Goal: Transaction & Acquisition: Purchase product/service

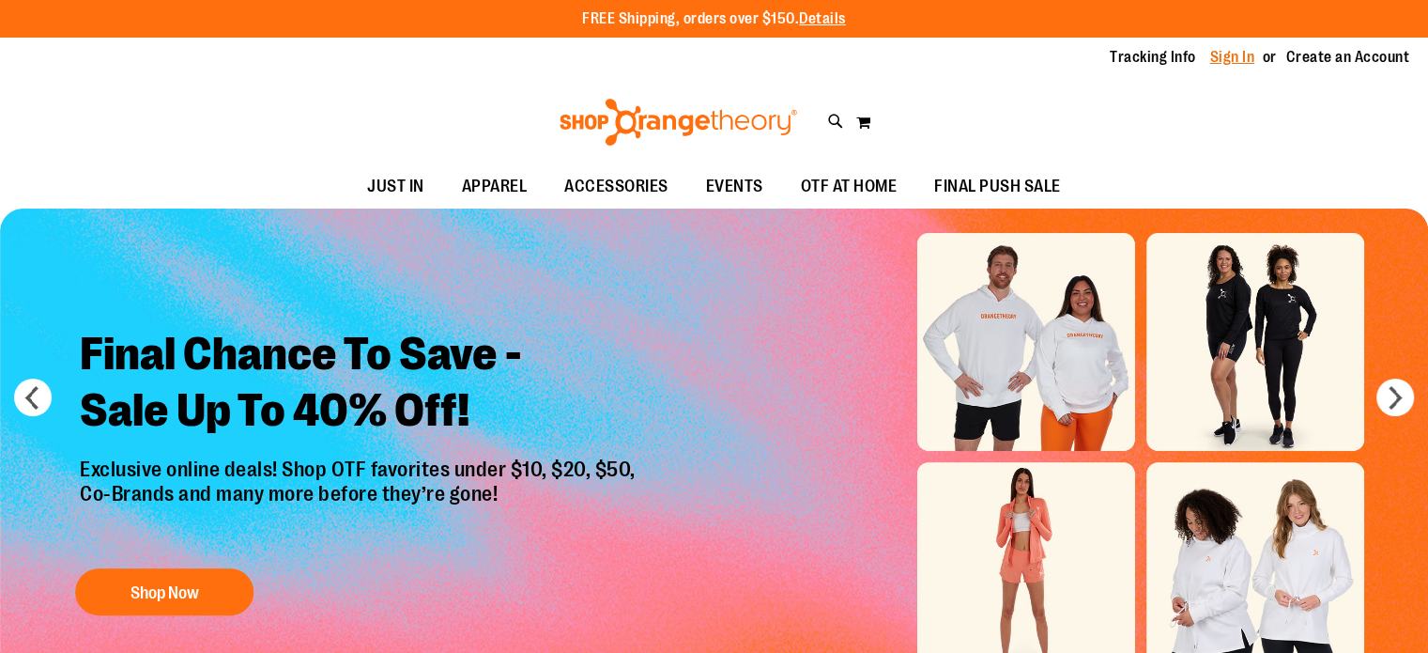
click at [1244, 58] on link "Sign In" at bounding box center [1232, 57] width 45 height 21
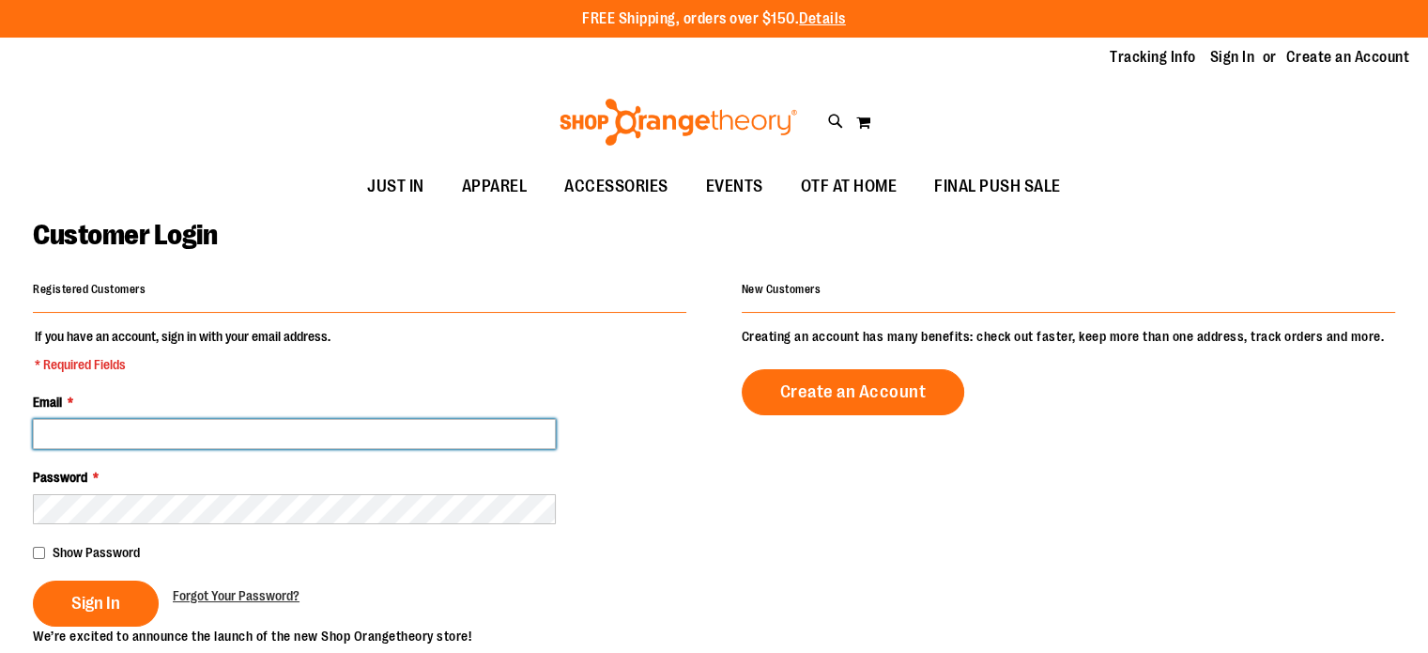
click at [329, 442] on input "Email *" at bounding box center [294, 434] width 523 height 30
click at [357, 442] on input "Email *" at bounding box center [294, 434] width 523 height 30
type input "**********"
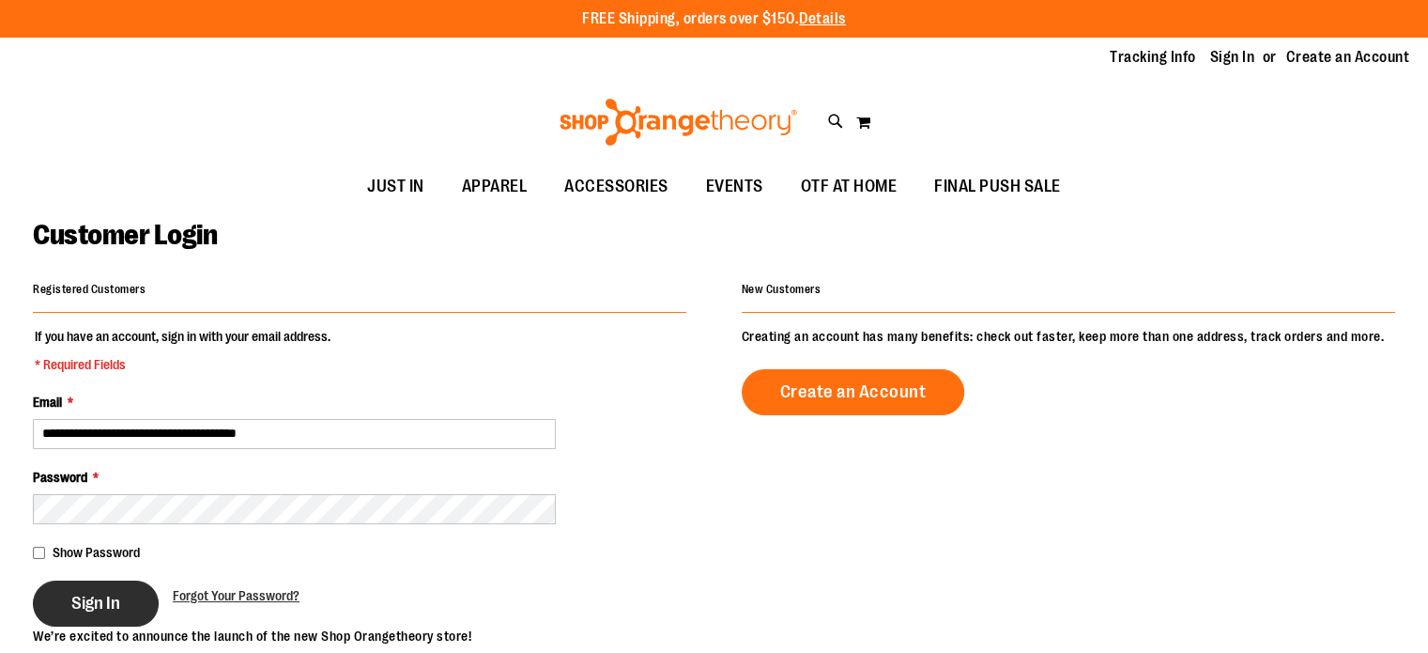
click at [104, 611] on button "Sign In" at bounding box center [96, 603] width 126 height 46
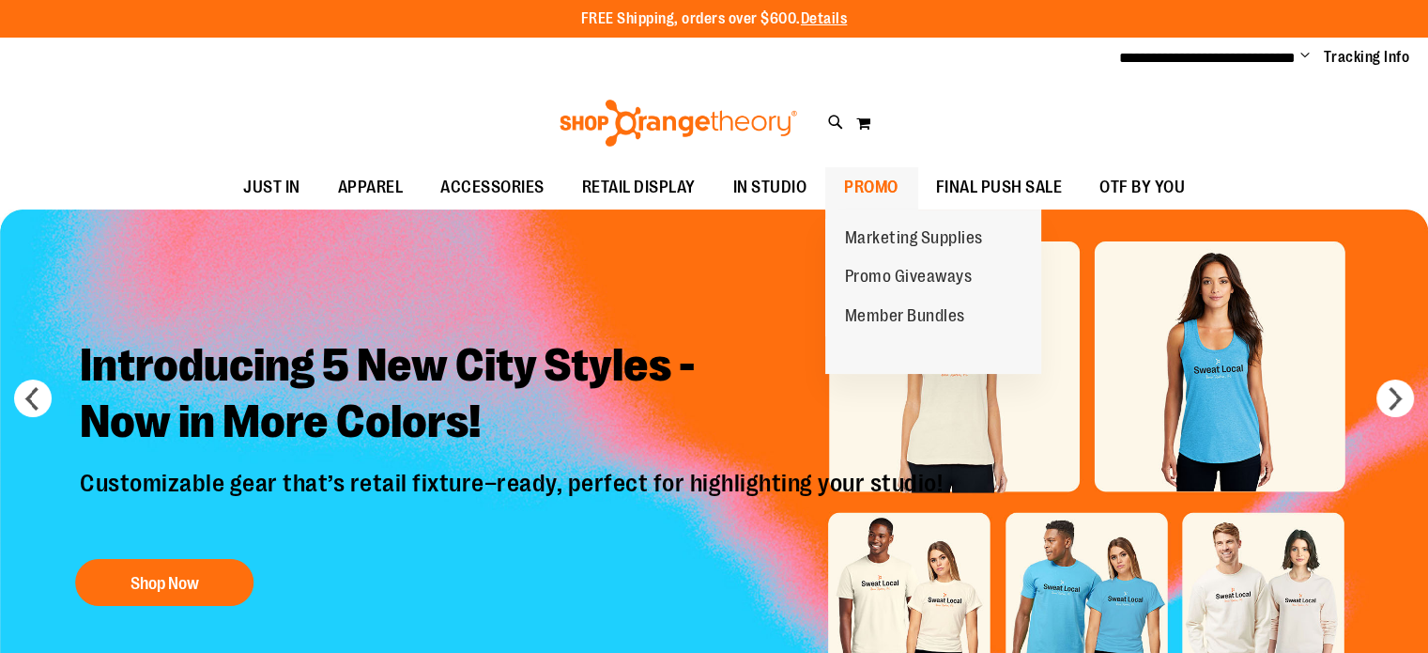
click at [883, 187] on span "PROMO" at bounding box center [871, 187] width 54 height 42
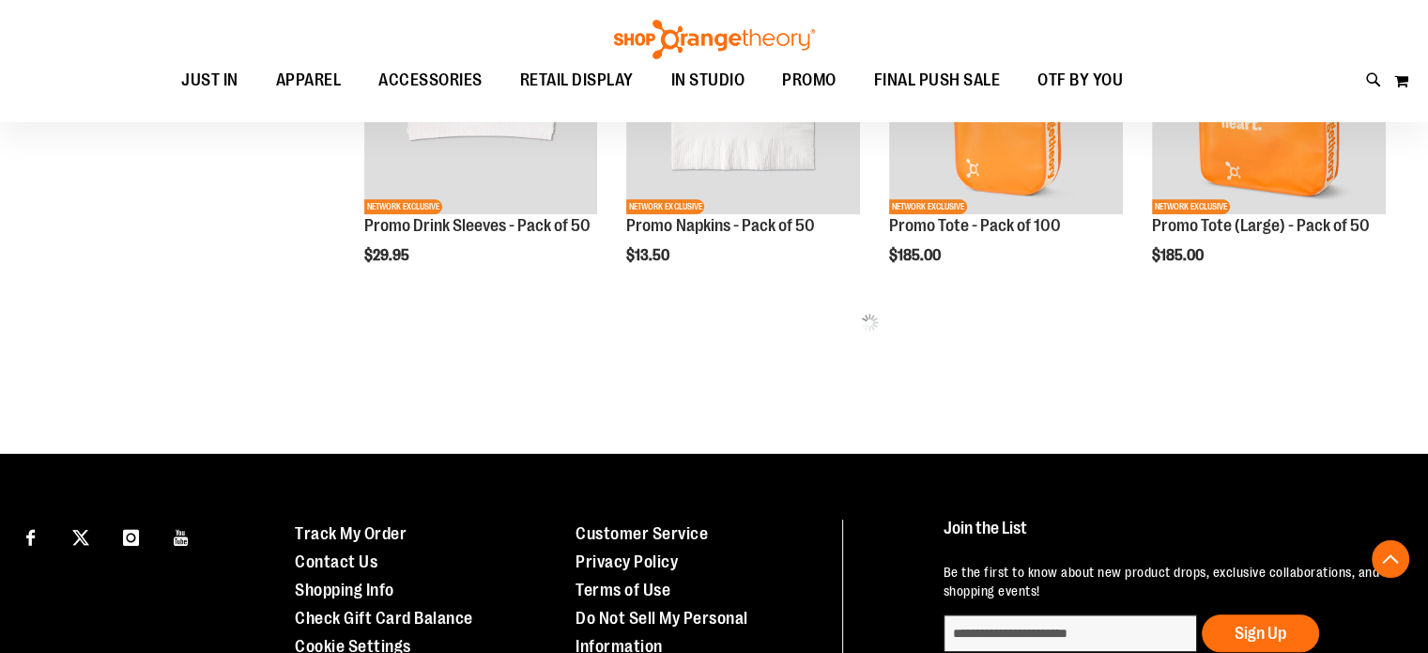
scroll to position [1150, 0]
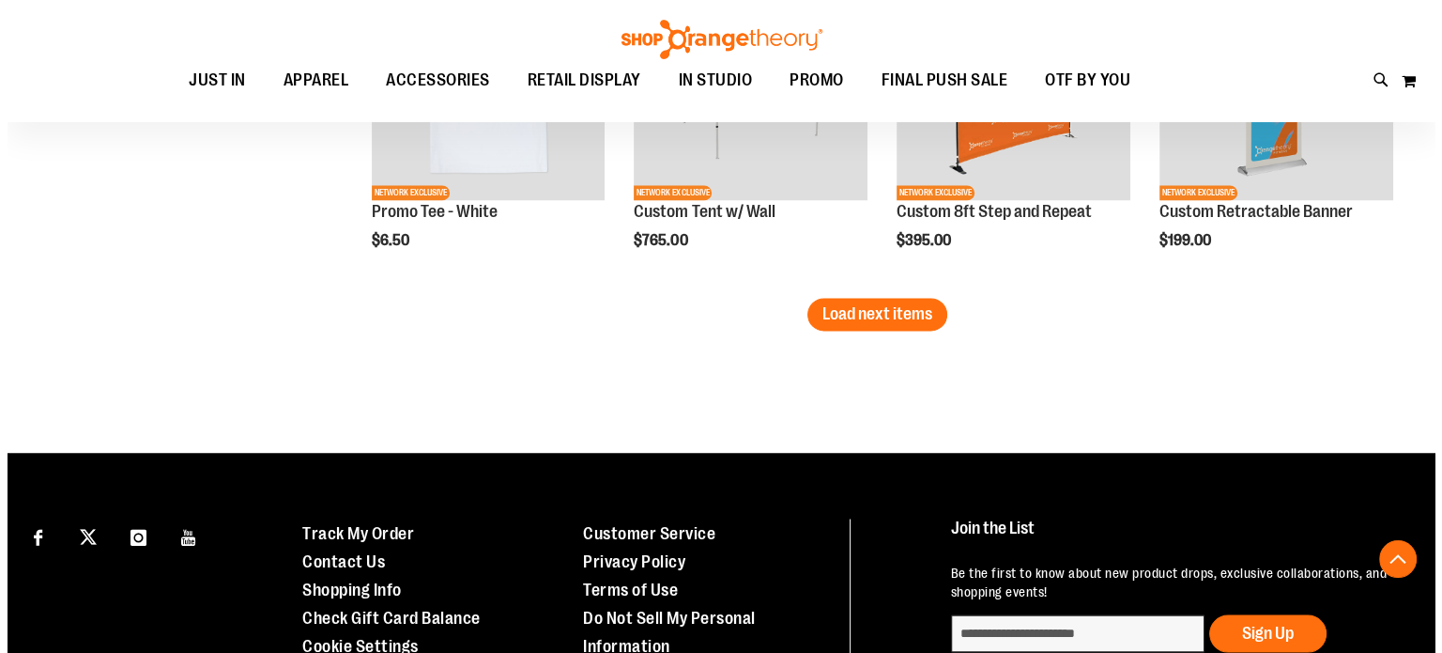
scroll to position [3144, 0]
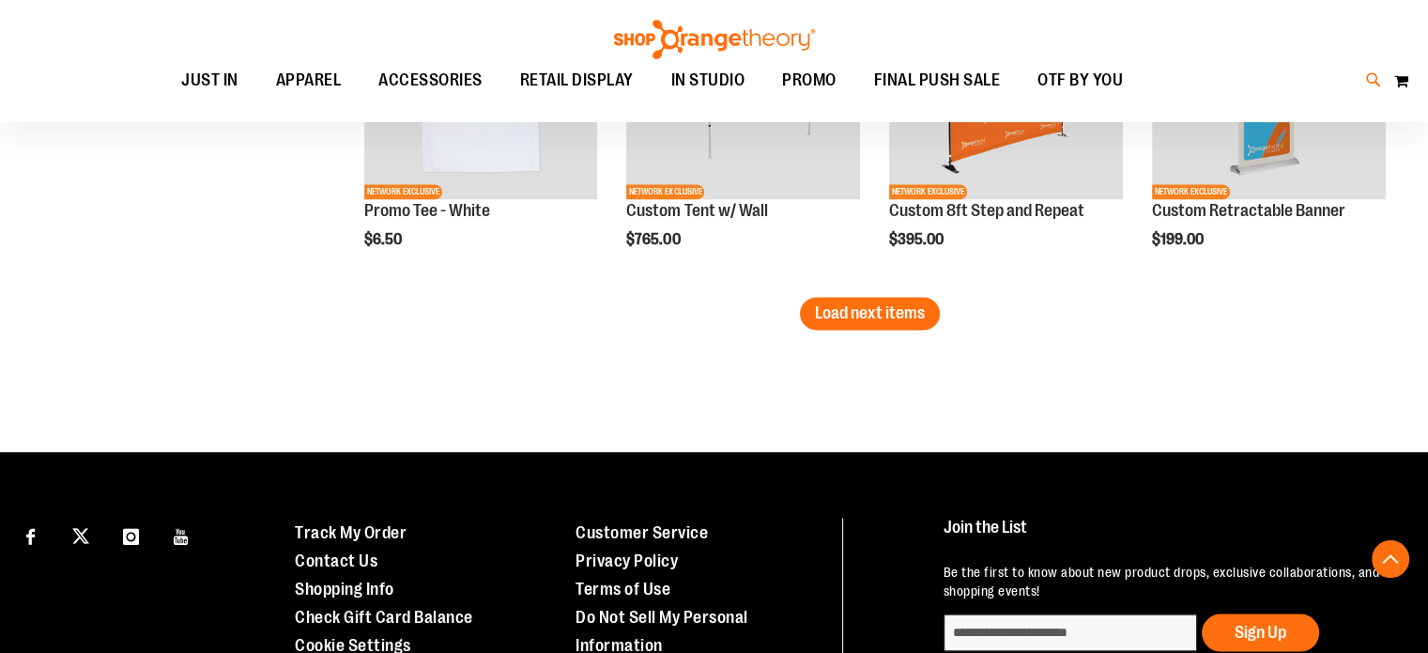
click at [1372, 83] on icon at bounding box center [1374, 80] width 16 height 22
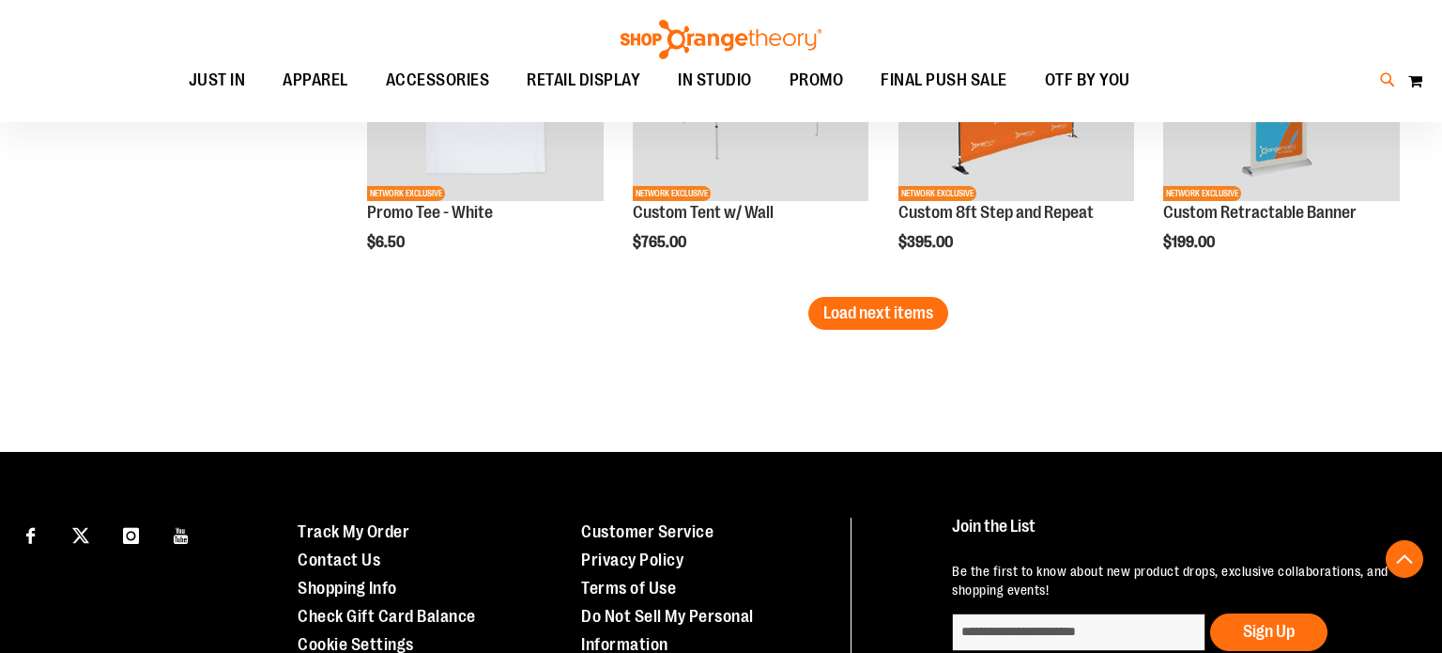
type input "*****"
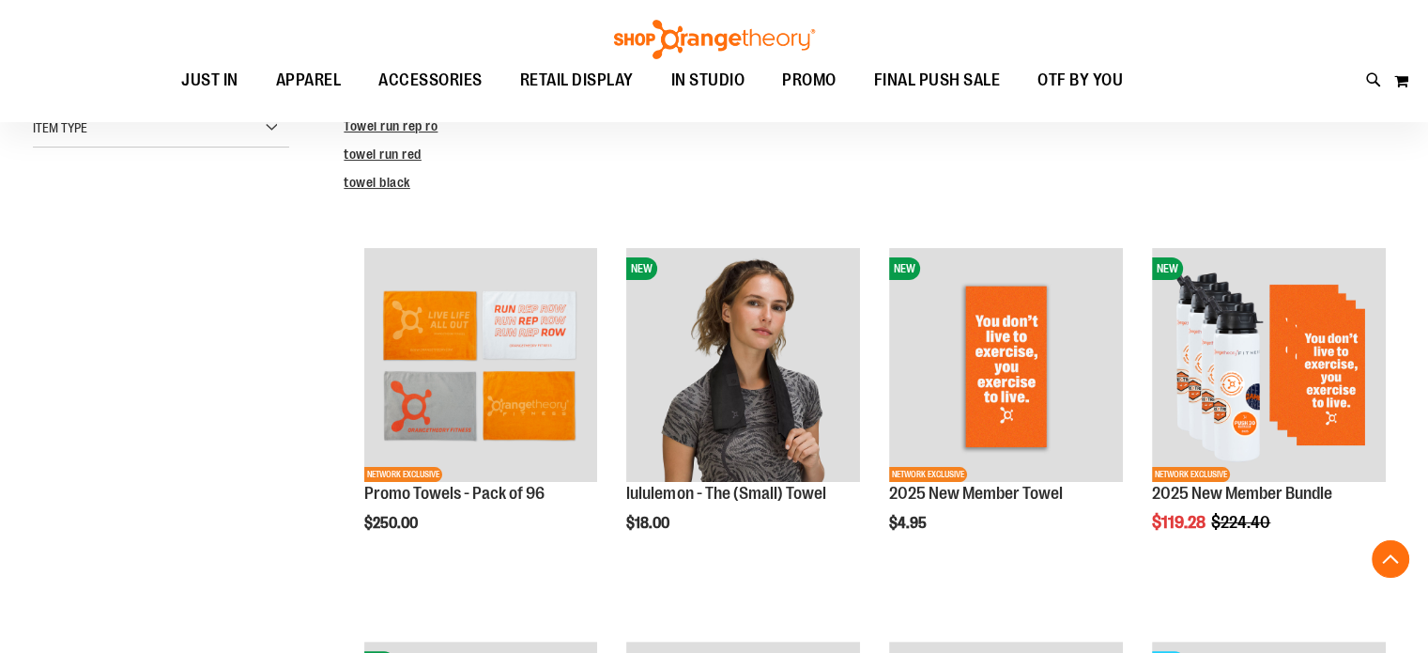
scroll to position [381, 0]
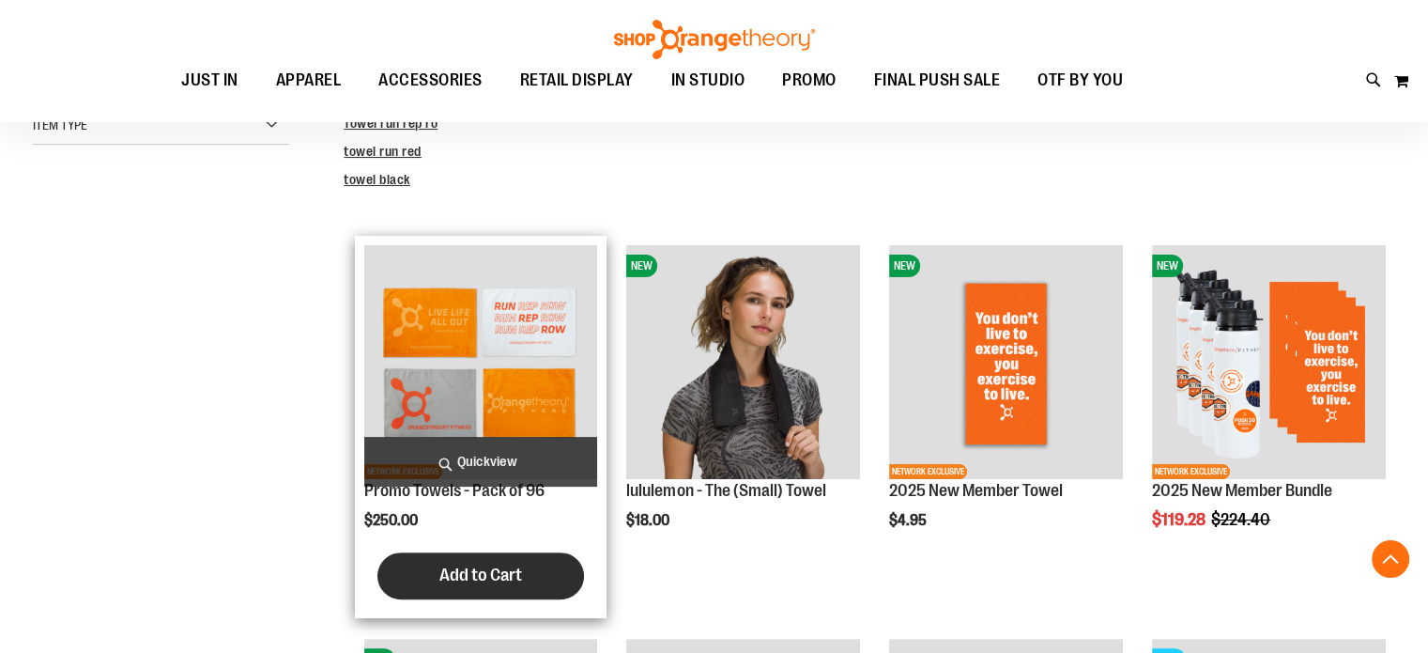
click at [494, 577] on span "Add to Cart" at bounding box center [480, 574] width 83 height 21
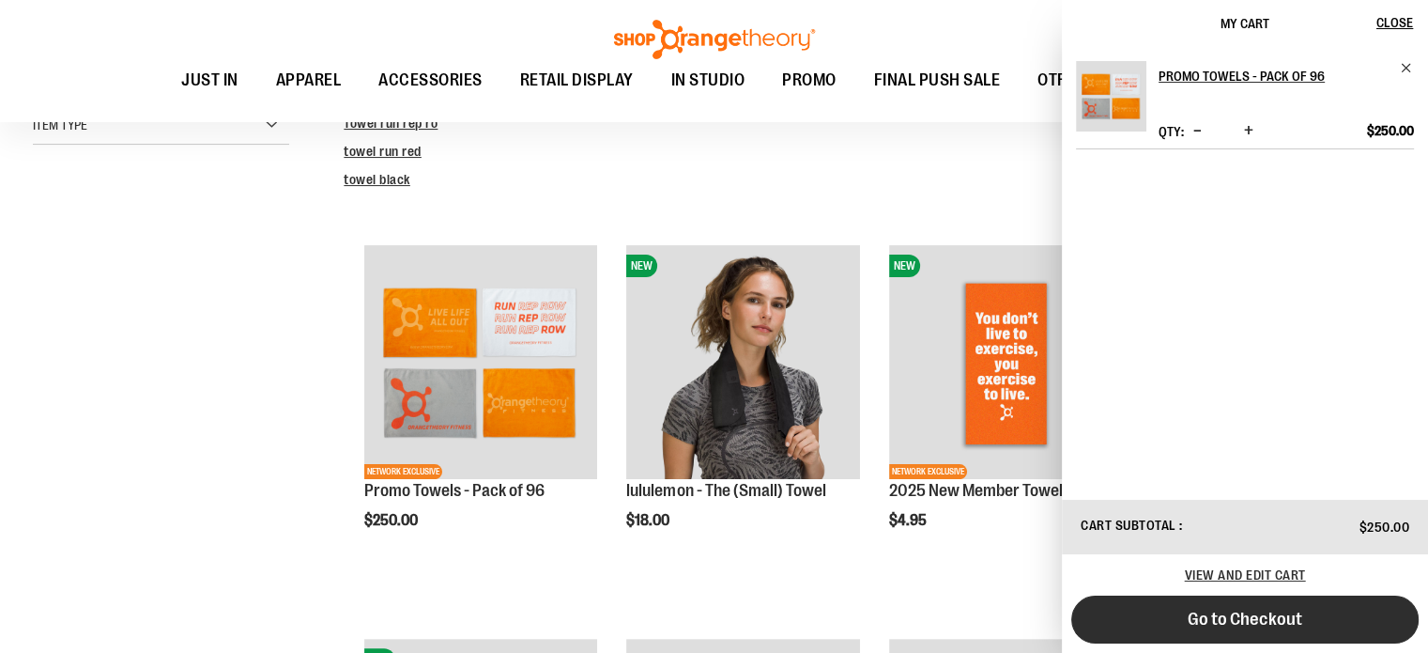
click at [1292, 616] on span "Go to Checkout" at bounding box center [1245, 618] width 115 height 21
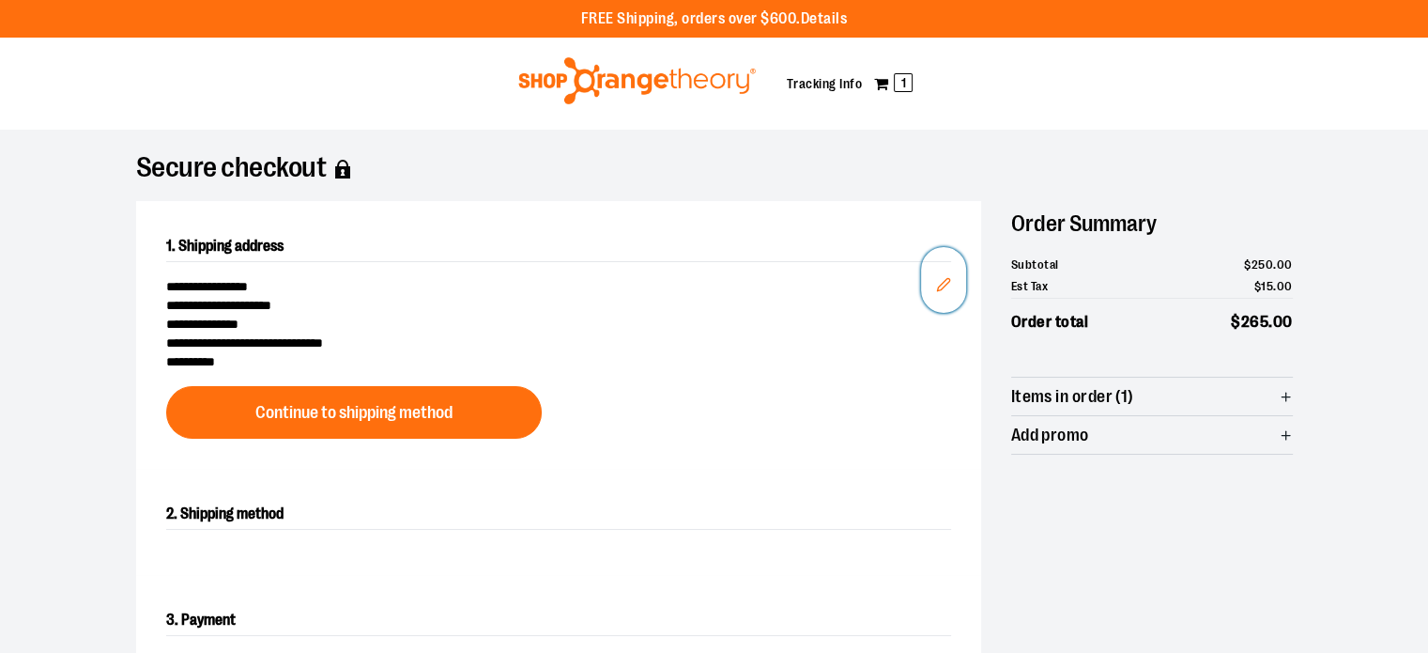
click at [944, 280] on icon "Edit" at bounding box center [943, 284] width 12 height 12
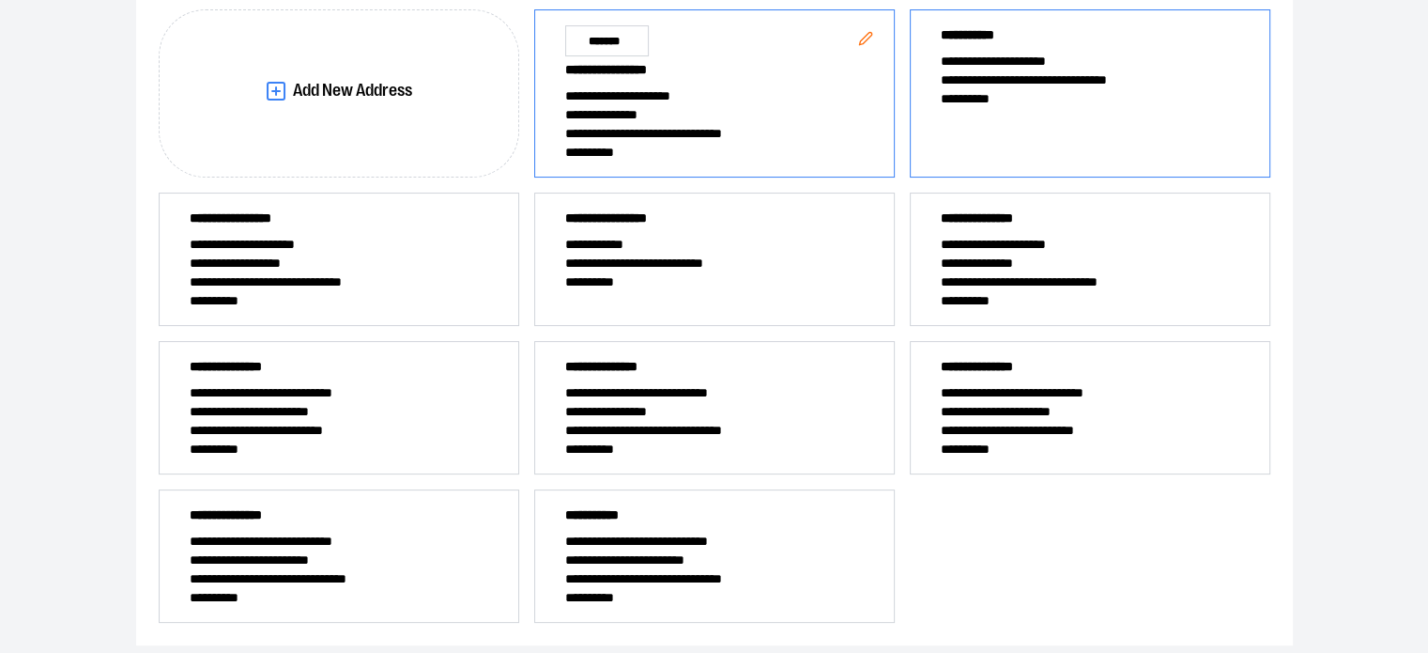
scroll to position [314, 0]
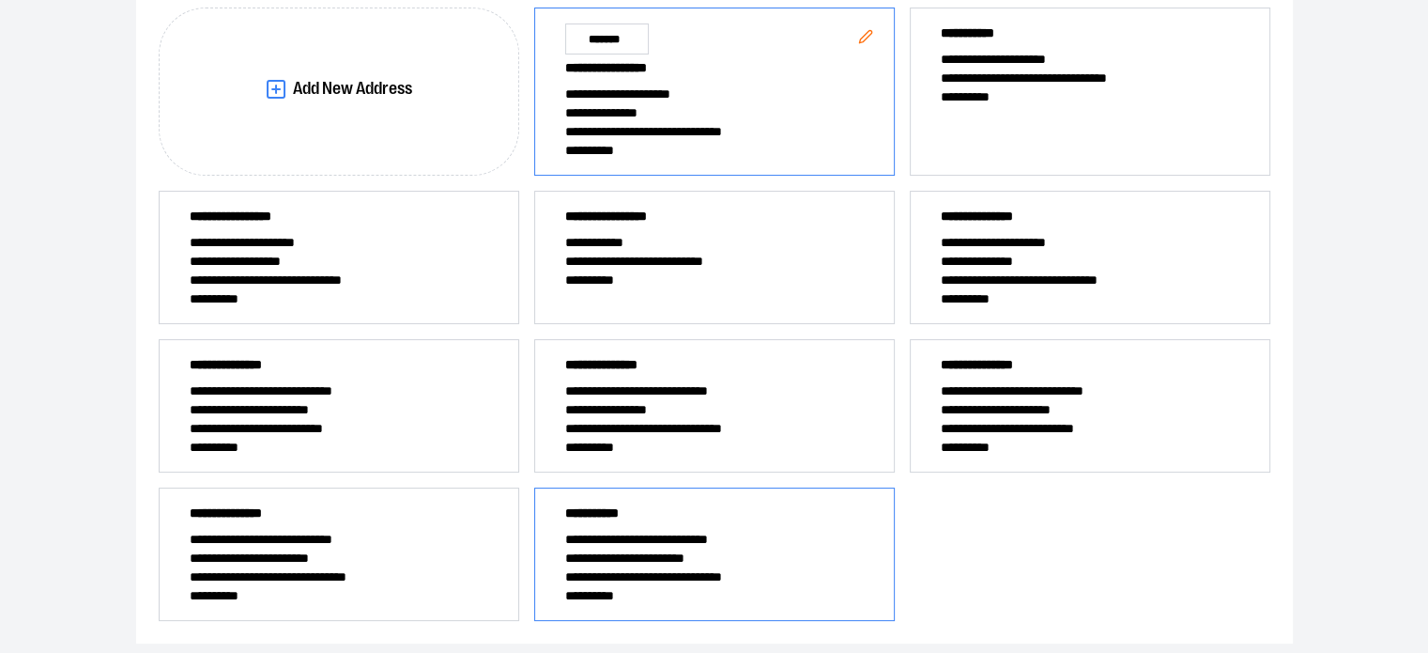
click at [656, 551] on span "**********" at bounding box center [714, 557] width 299 height 19
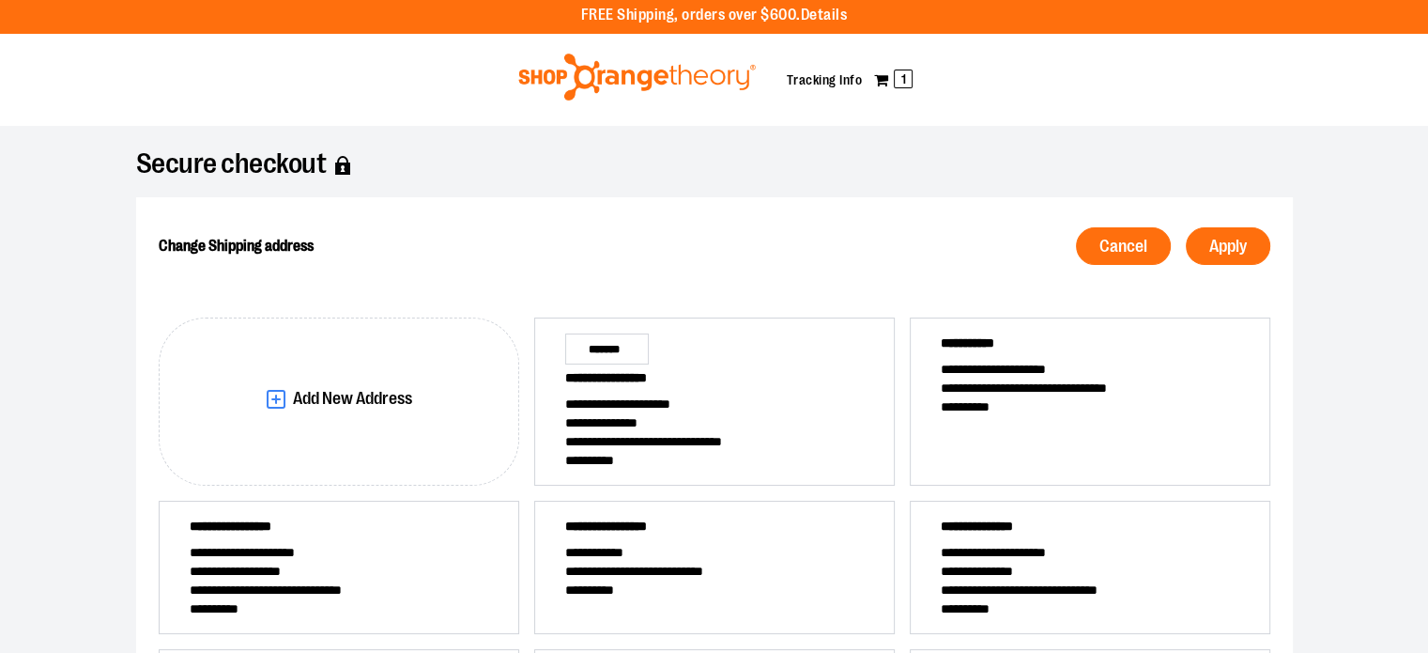
scroll to position [0, 0]
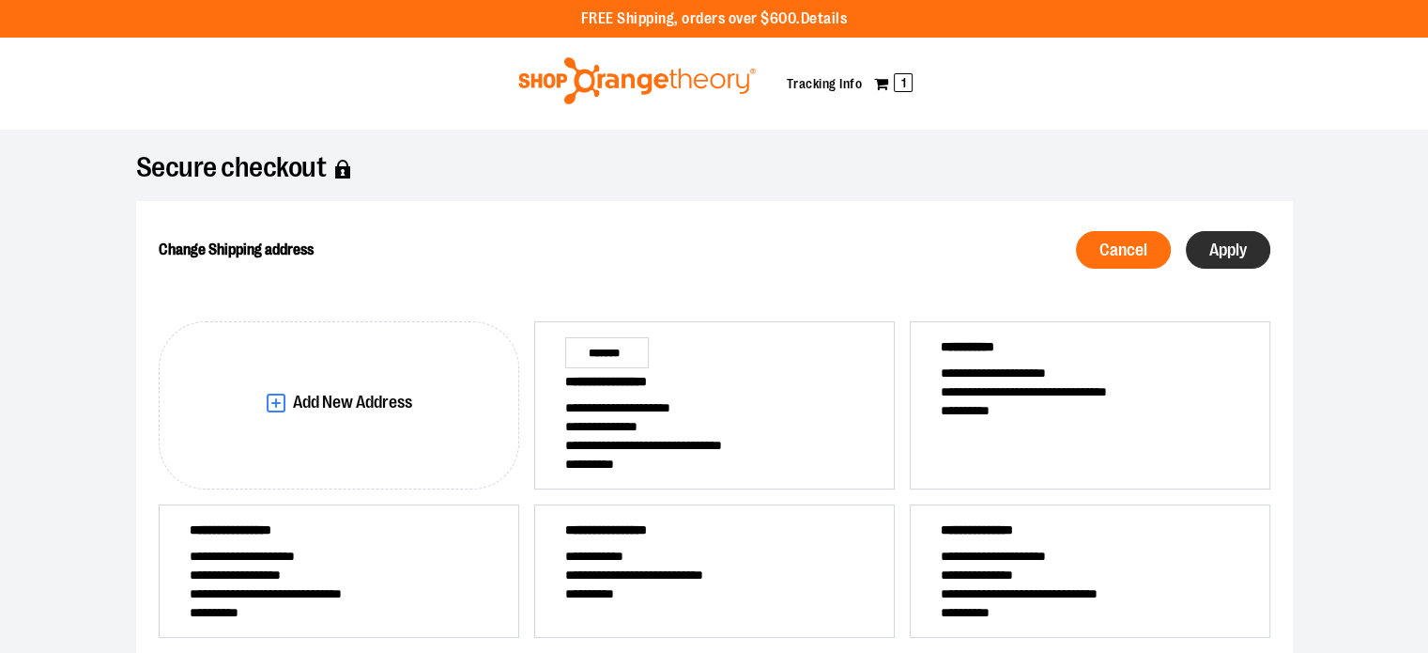
click at [1252, 247] on button "Apply" at bounding box center [1228, 250] width 85 height 38
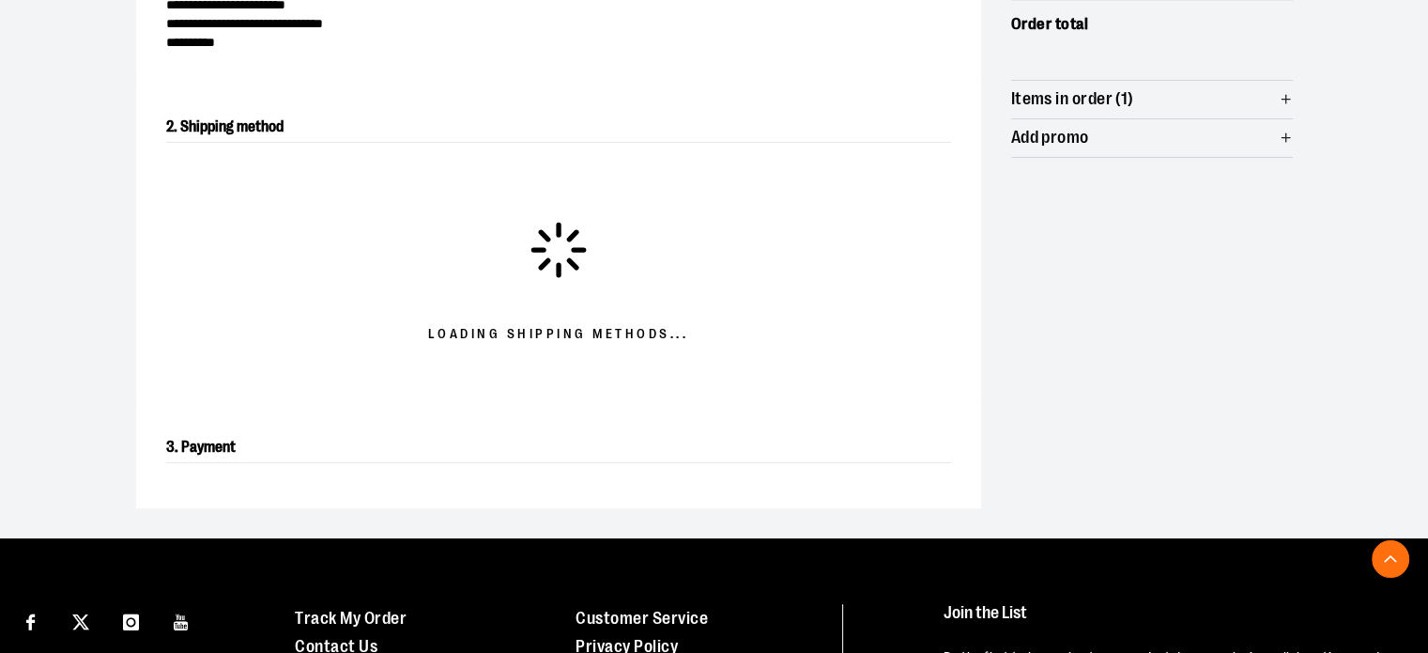
scroll to position [320, 0]
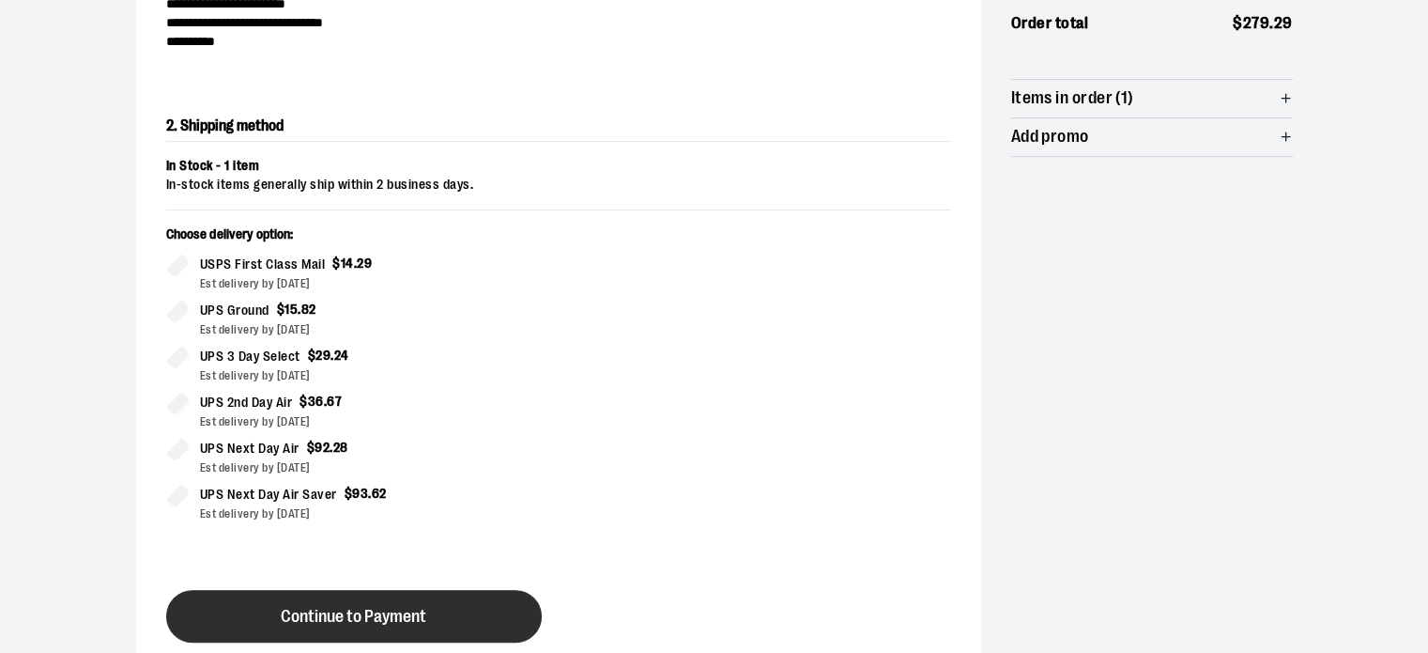
click at [391, 604] on button "Continue to Payment" at bounding box center [354, 616] width 376 height 53
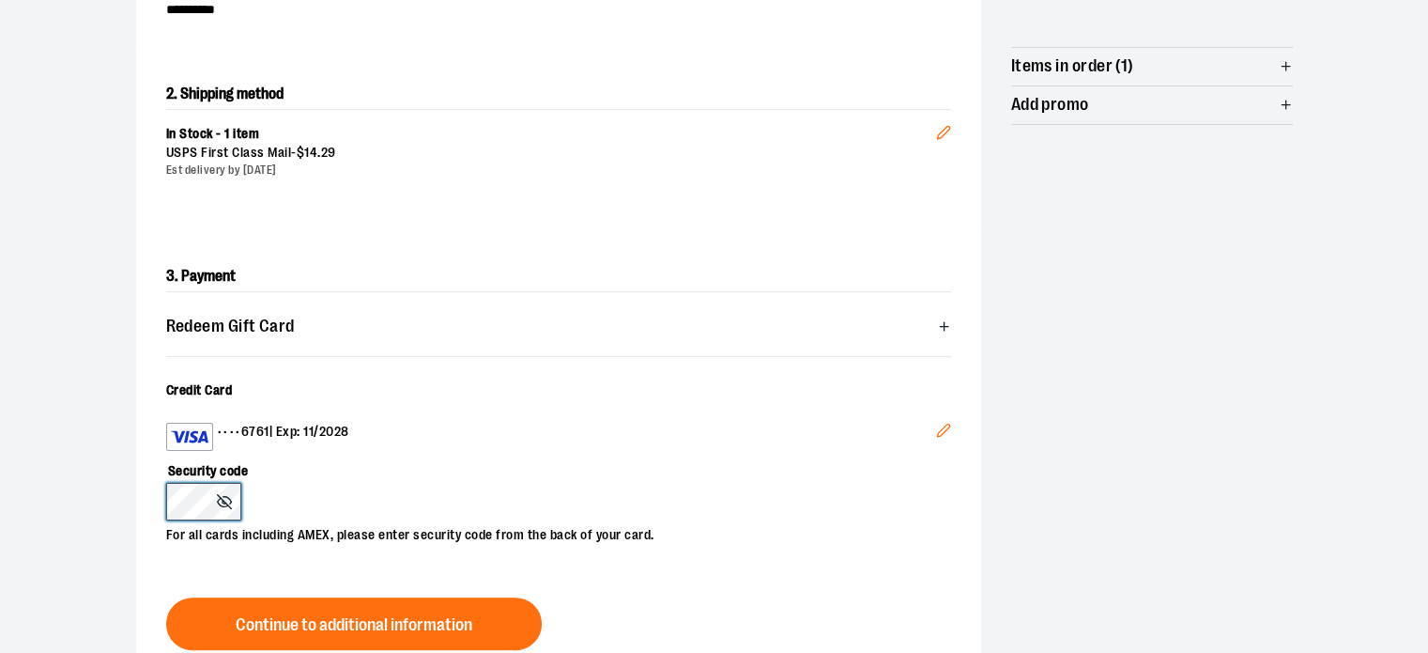
scroll to position [354, 0]
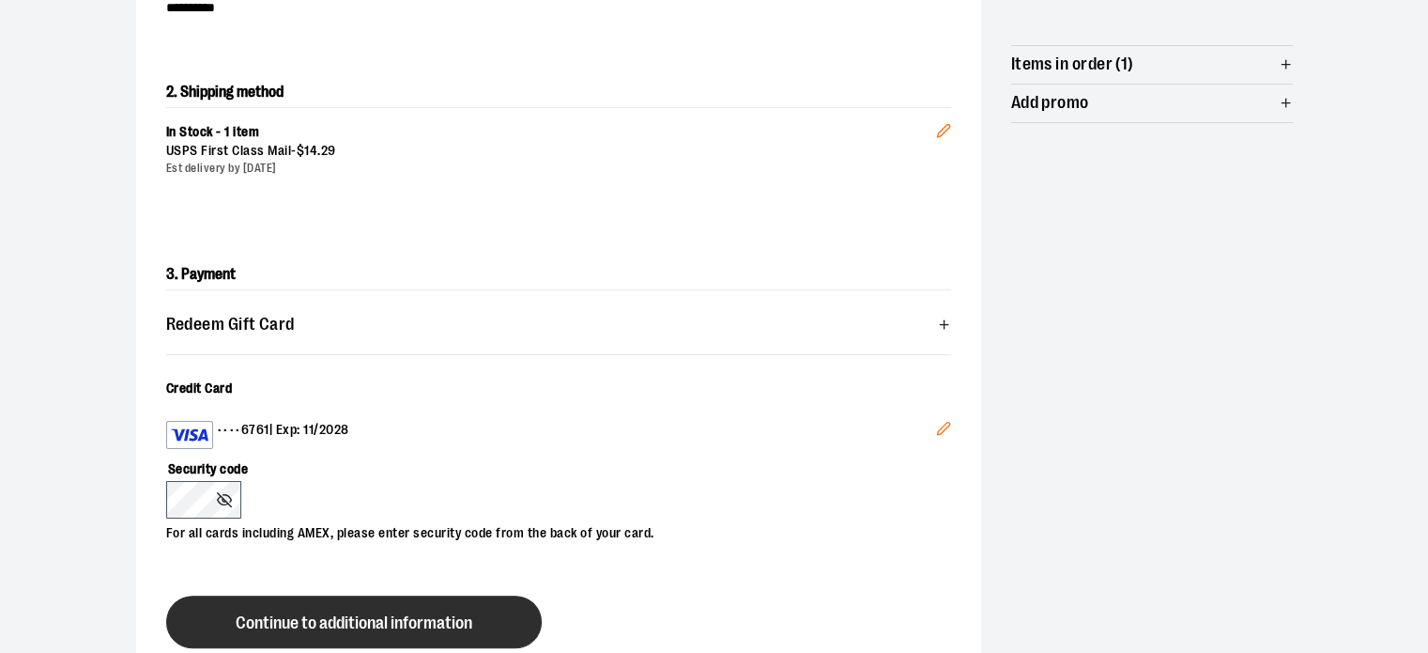
click at [409, 622] on span "Continue to additional information" at bounding box center [354, 623] width 237 height 18
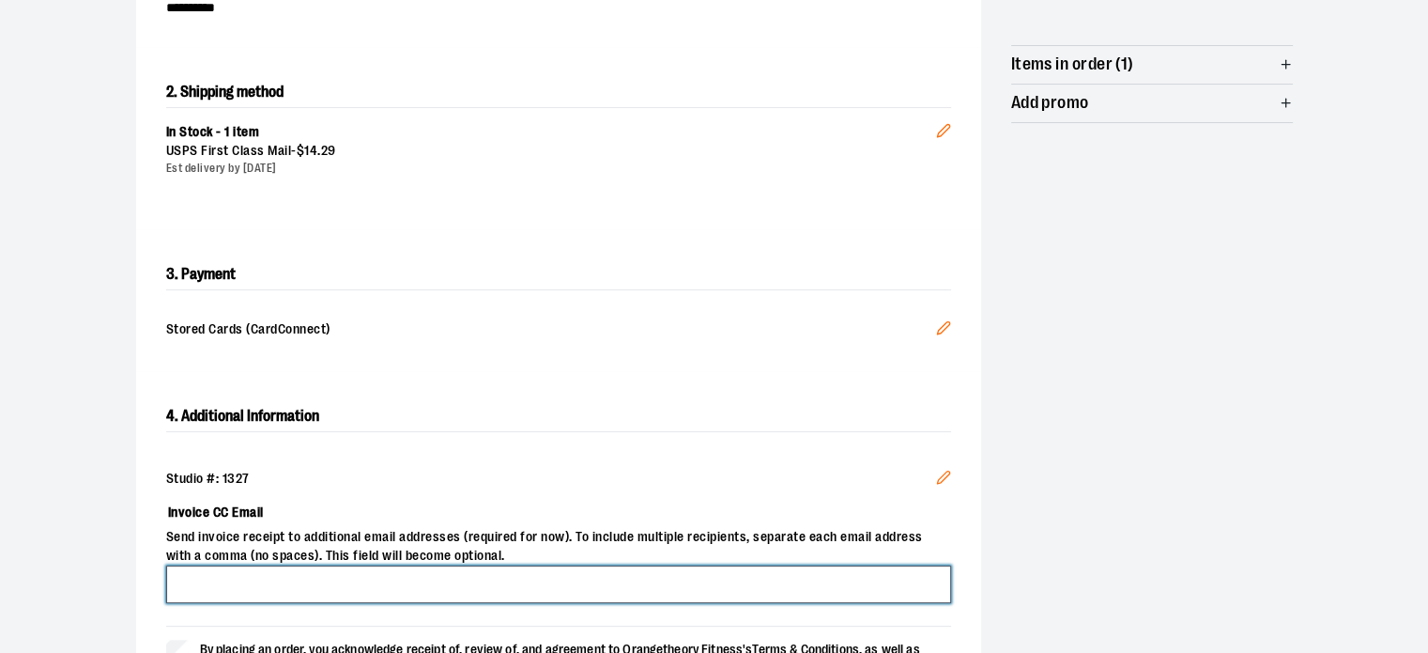
click at [870, 577] on input "Invoice CC Email" at bounding box center [558, 584] width 785 height 38
type input "**********"
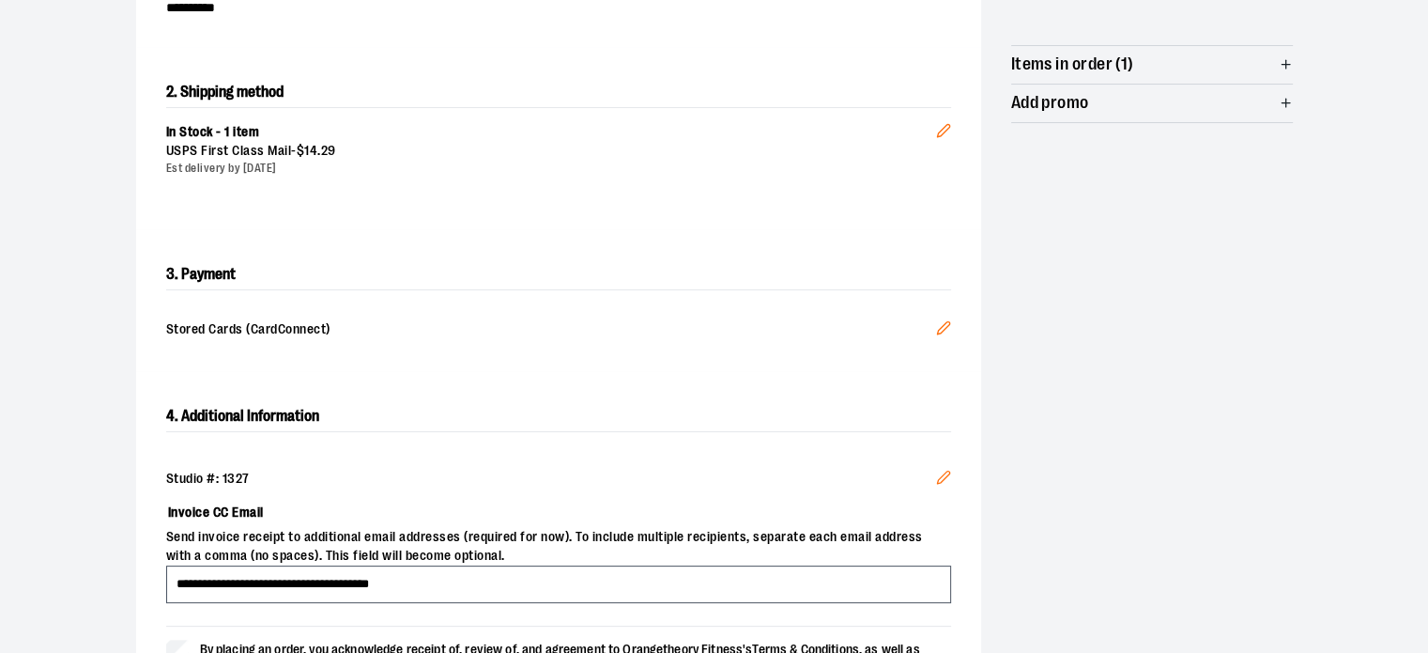
click at [1105, 519] on div "**********" at bounding box center [714, 312] width 1157 height 930
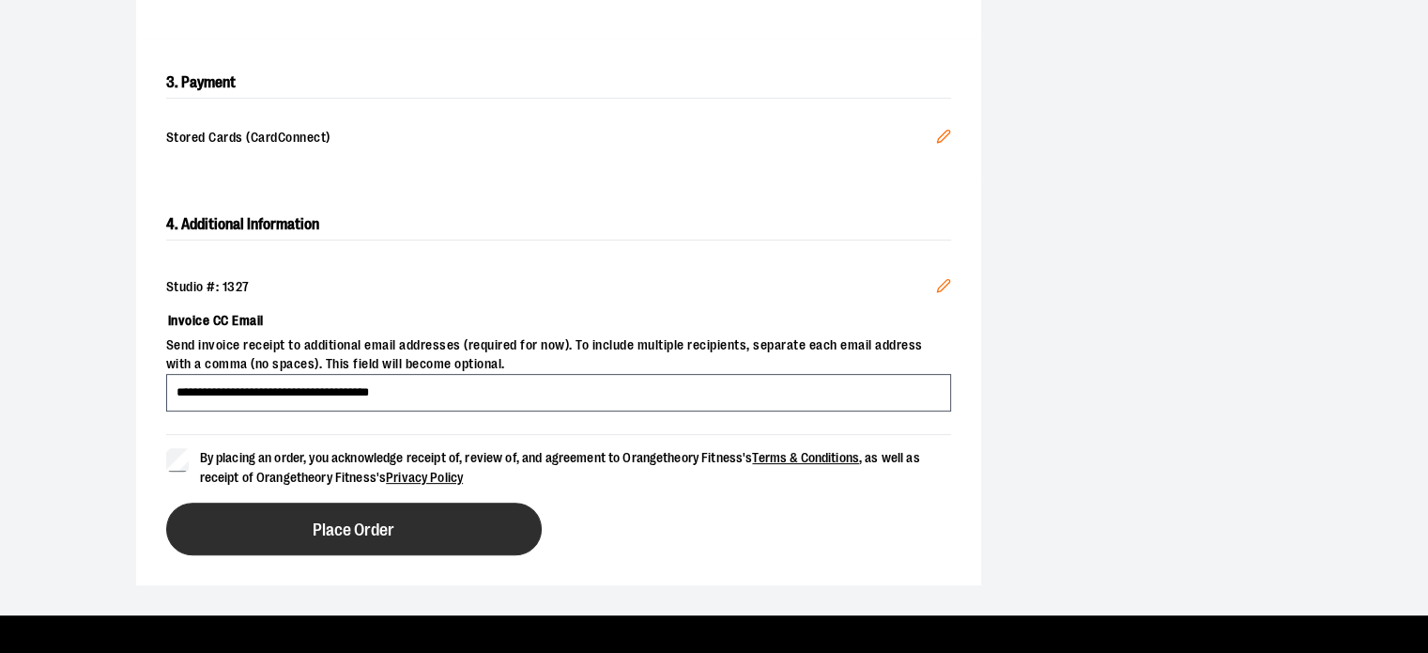
click at [325, 521] on span "Place Order" at bounding box center [354, 530] width 82 height 18
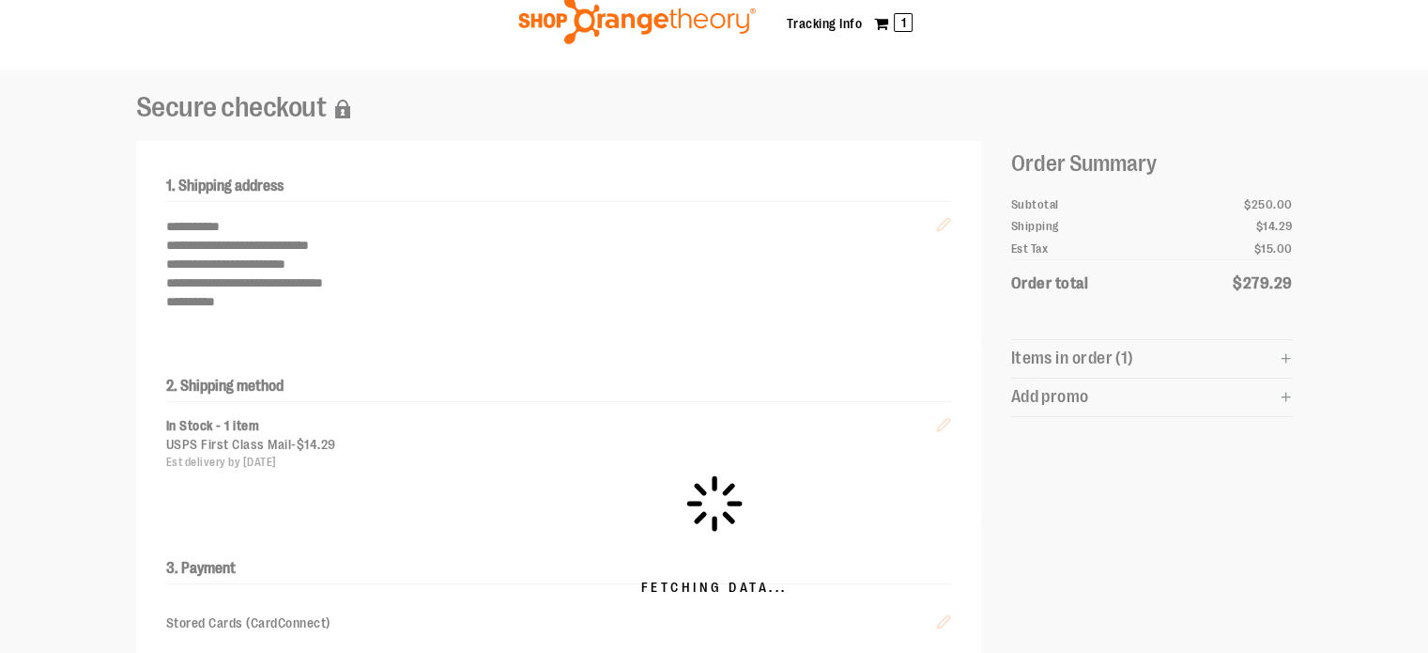
scroll to position [0, 0]
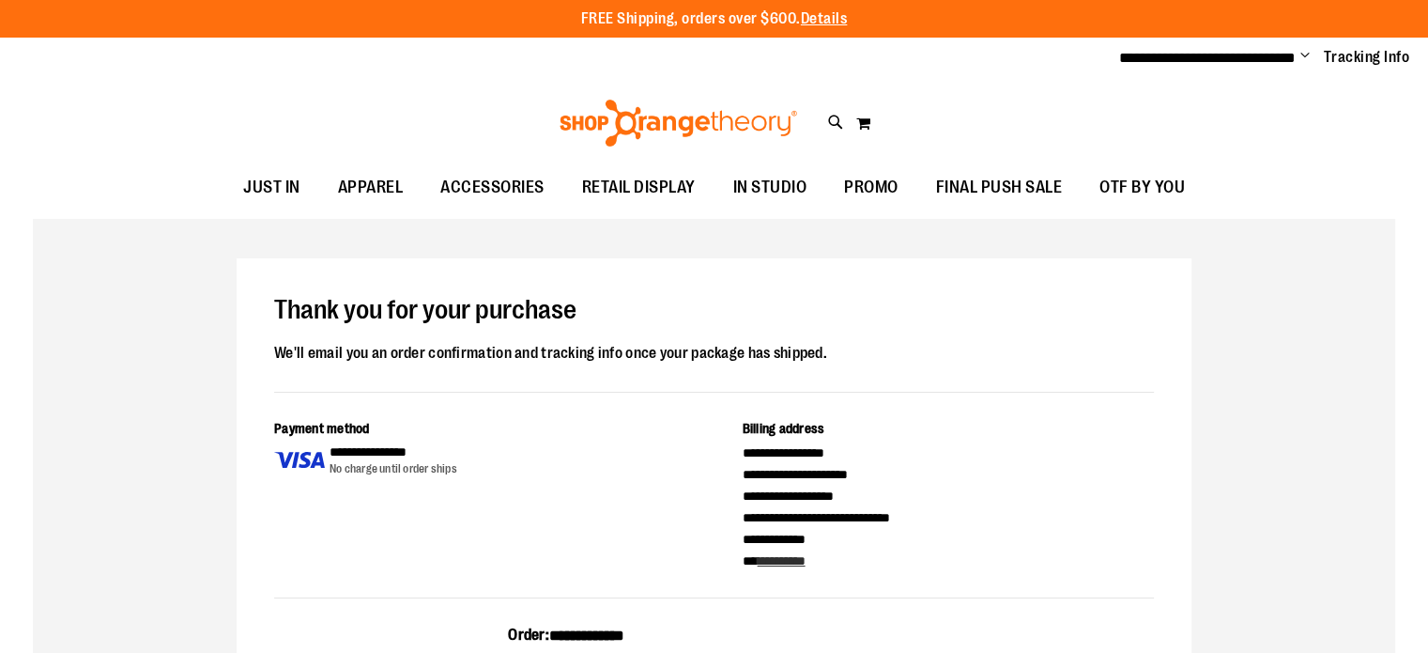
click at [1305, 59] on span "Change" at bounding box center [1304, 57] width 9 height 18
click at [1181, 123] on link "Sign Out" at bounding box center [1238, 127] width 164 height 36
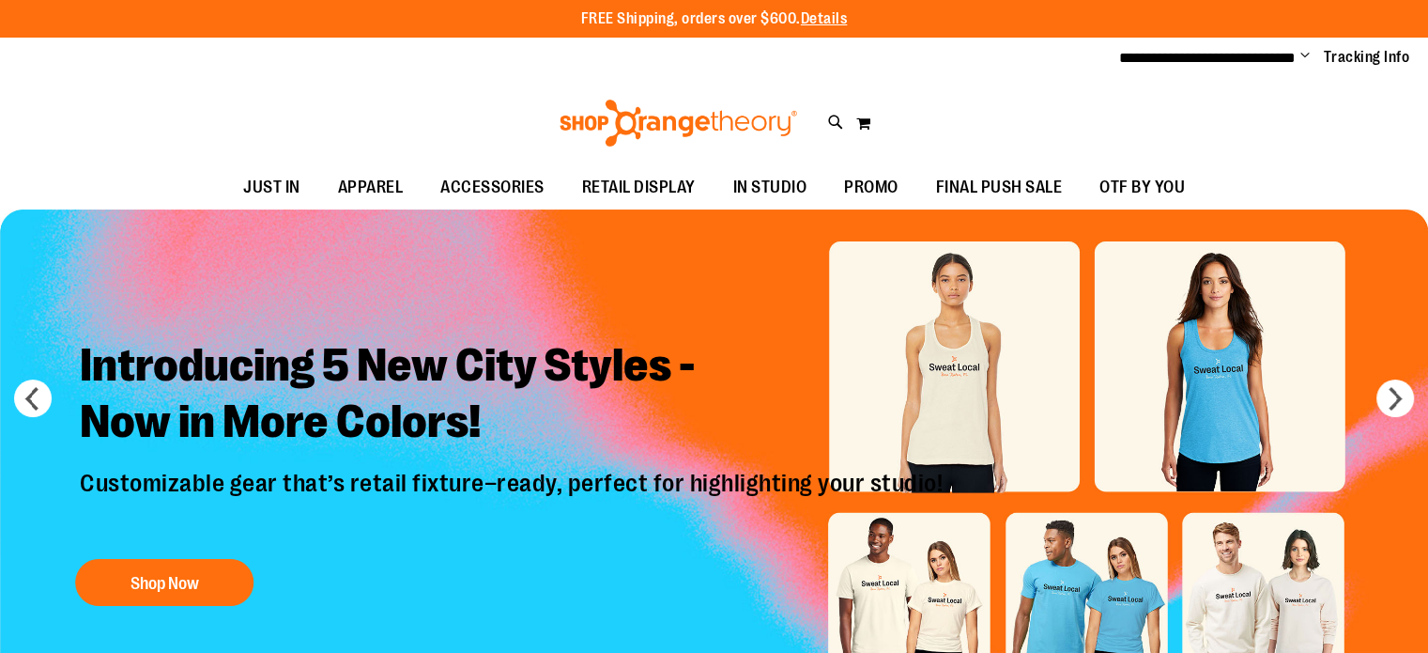
click at [1304, 53] on span "Change" at bounding box center [1304, 57] width 9 height 18
click at [1220, 127] on link "Sign Out" at bounding box center [1238, 127] width 164 height 36
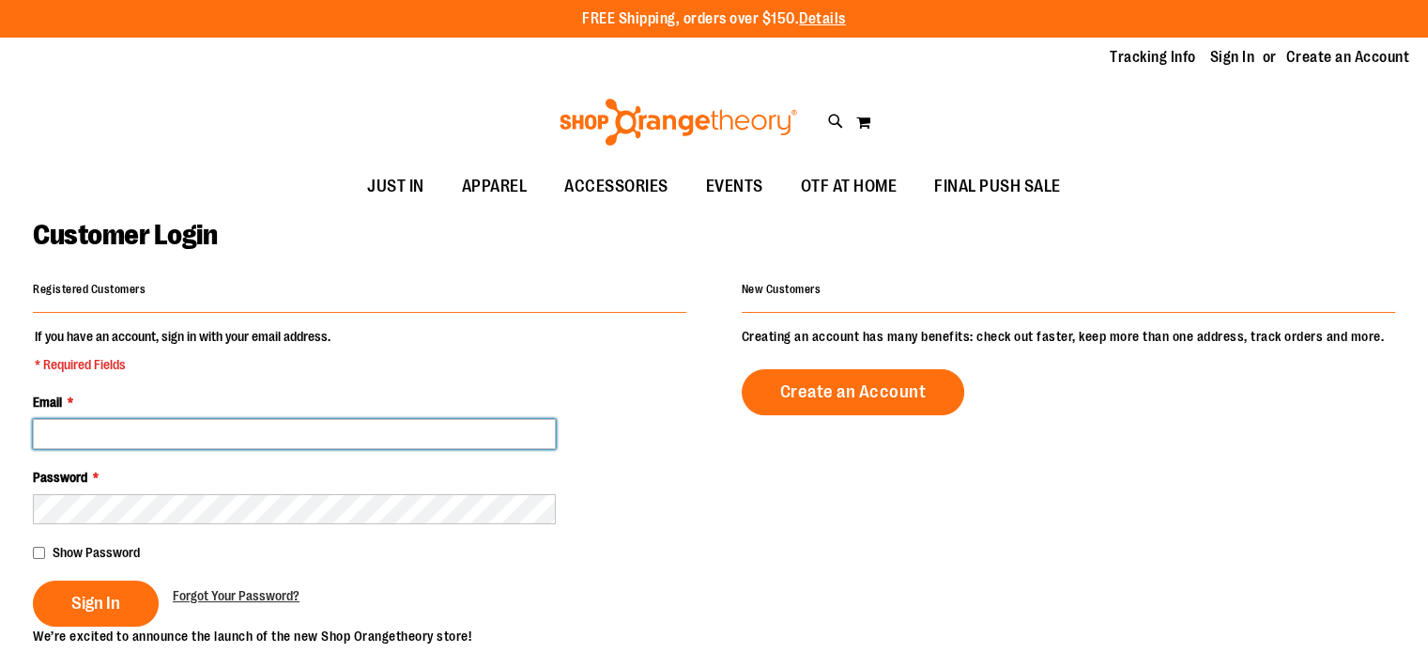
click at [300, 433] on input "Email *" at bounding box center [294, 434] width 523 height 30
type input "**********"
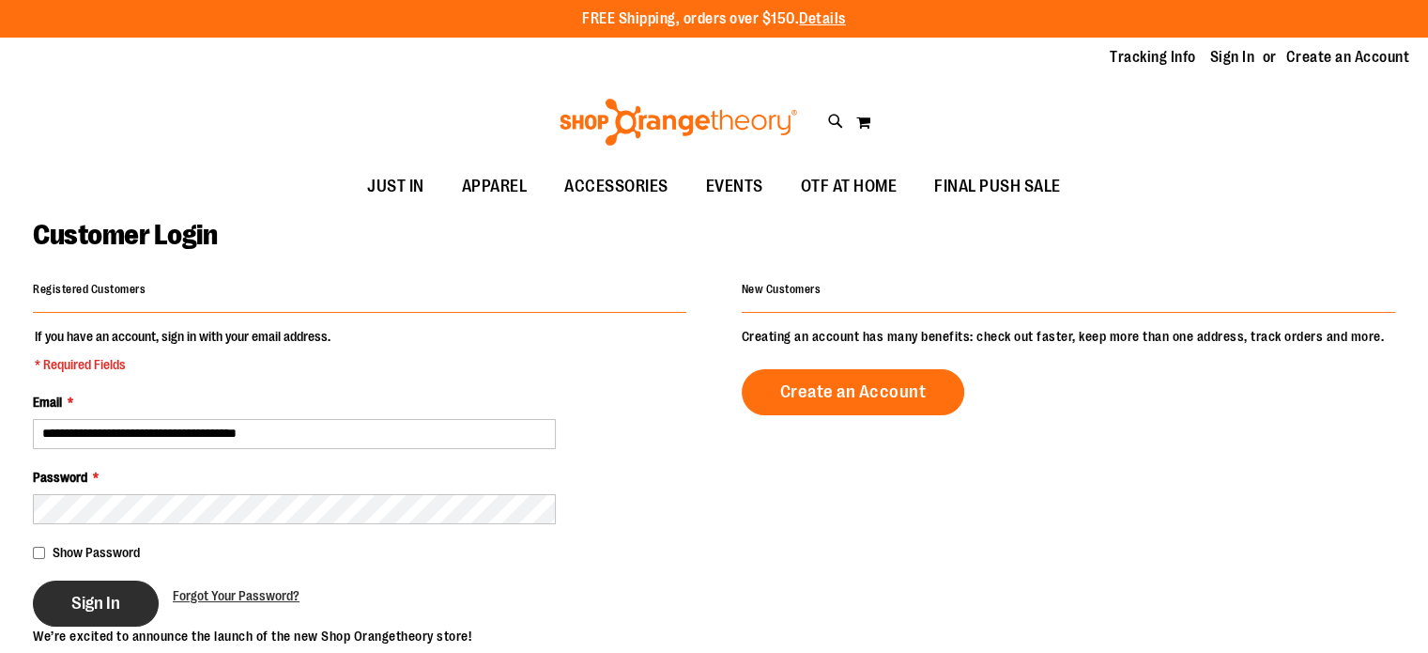
click at [103, 598] on span "Sign In" at bounding box center [95, 602] width 49 height 21
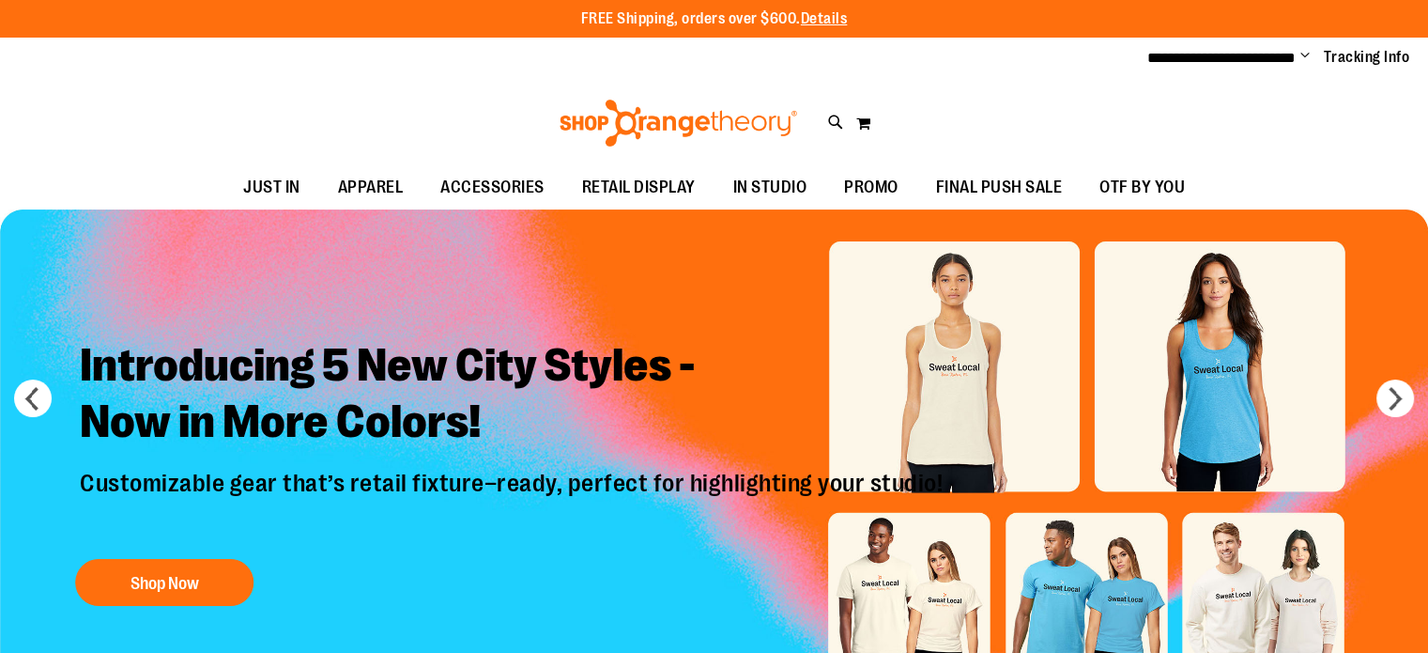
click at [1305, 56] on span "Change" at bounding box center [1304, 57] width 9 height 18
click at [1223, 85] on link "My Account" at bounding box center [1238, 91] width 164 height 36
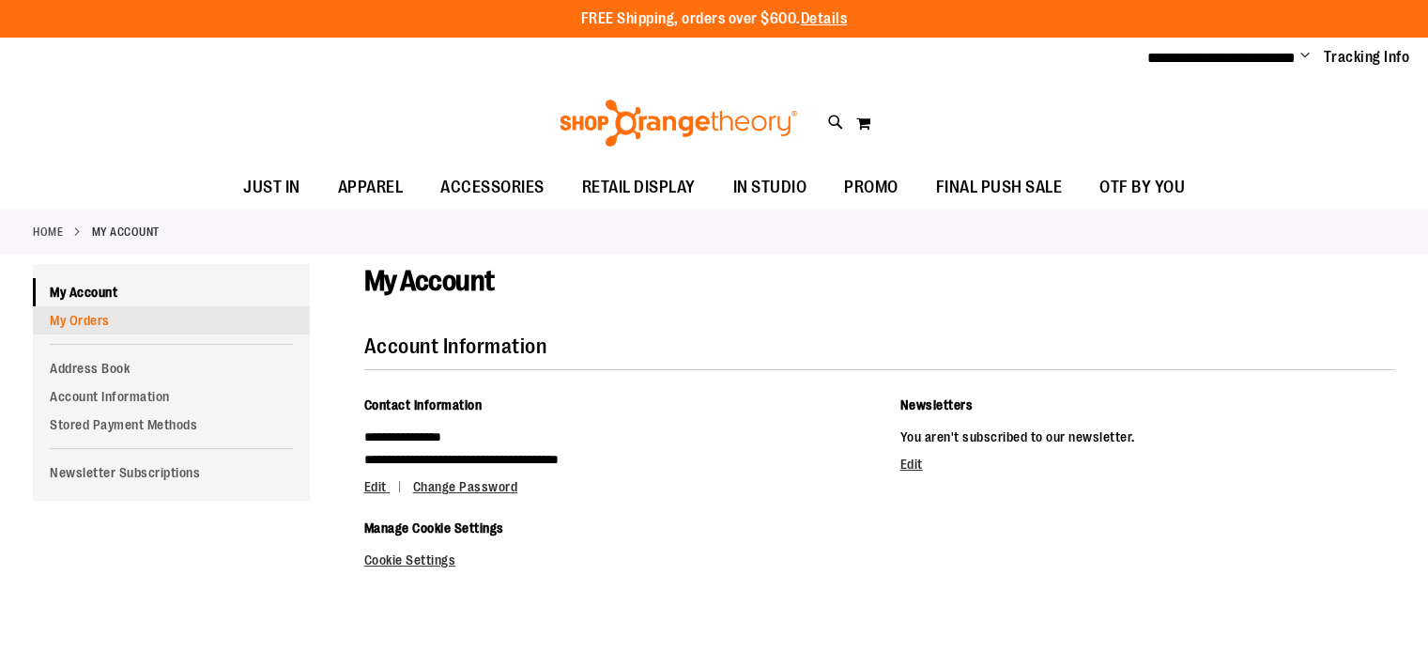
click at [82, 318] on link "My Orders" at bounding box center [171, 320] width 277 height 28
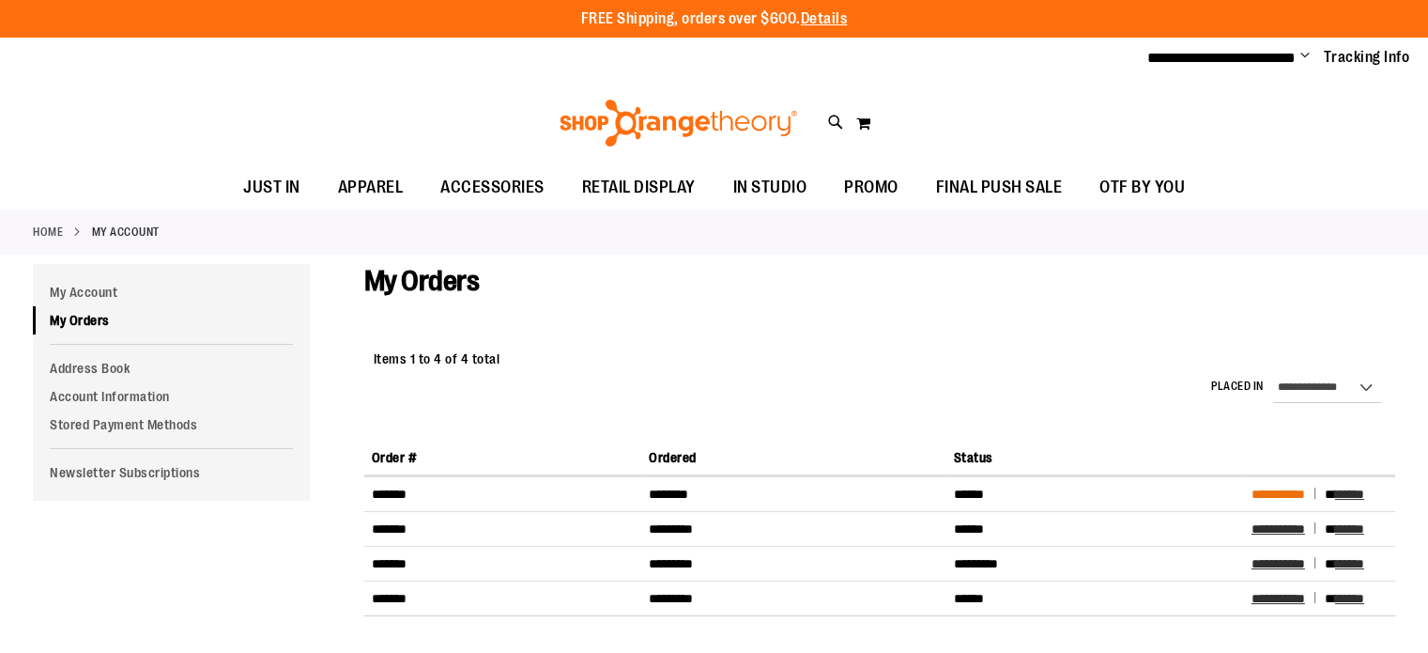
click at [1292, 487] on span "**********" at bounding box center [1279, 493] width 54 height 13
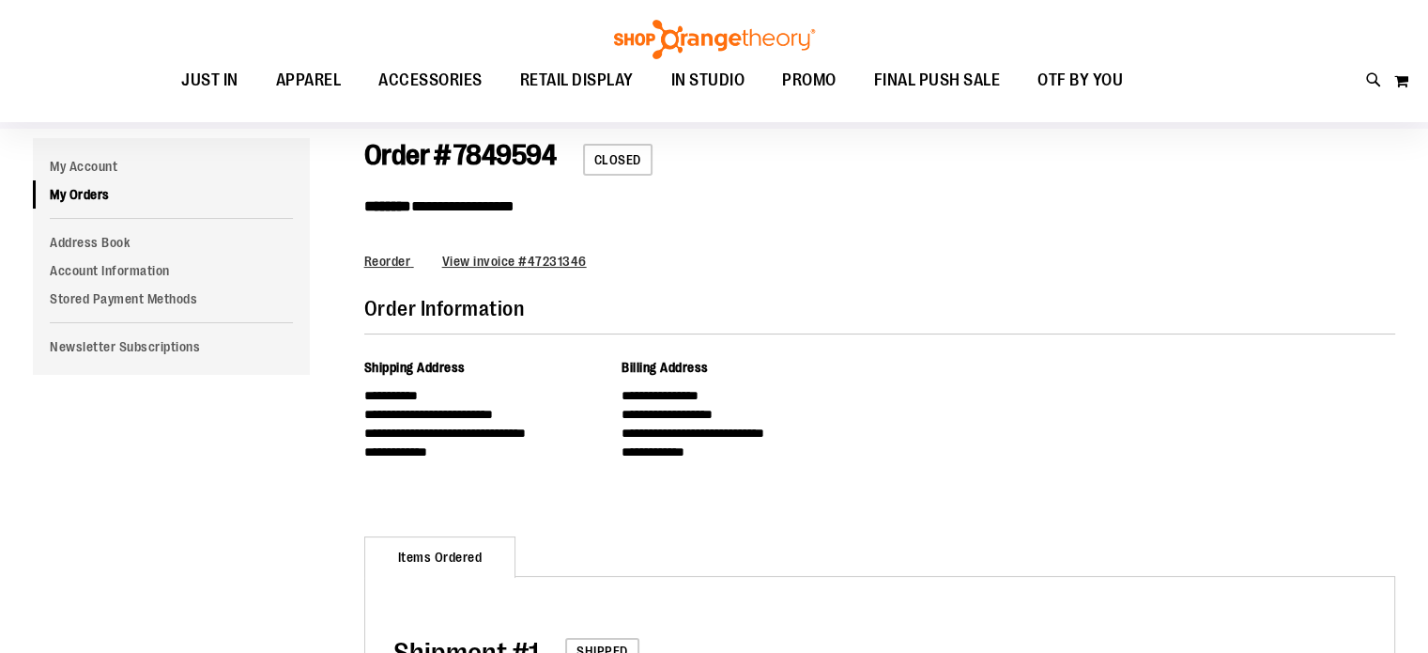
scroll to position [96, 0]
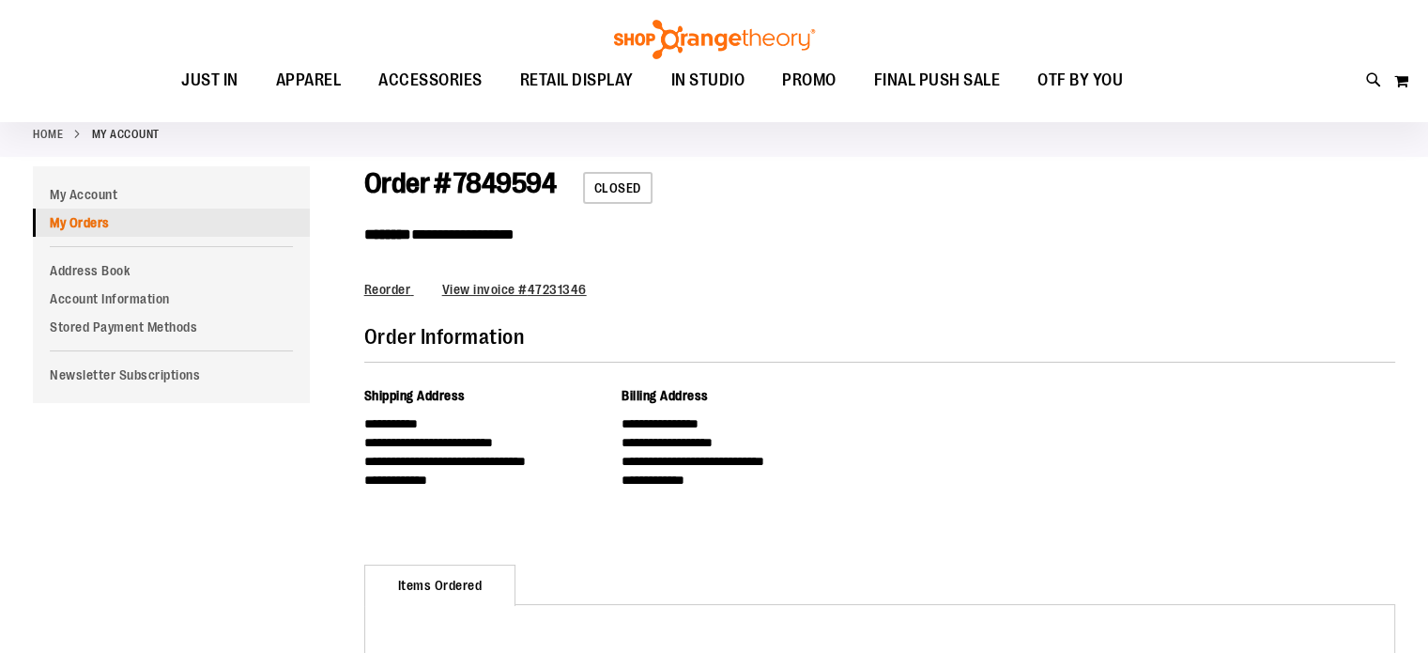
click at [87, 224] on link "My Orders" at bounding box center [171, 222] width 277 height 28
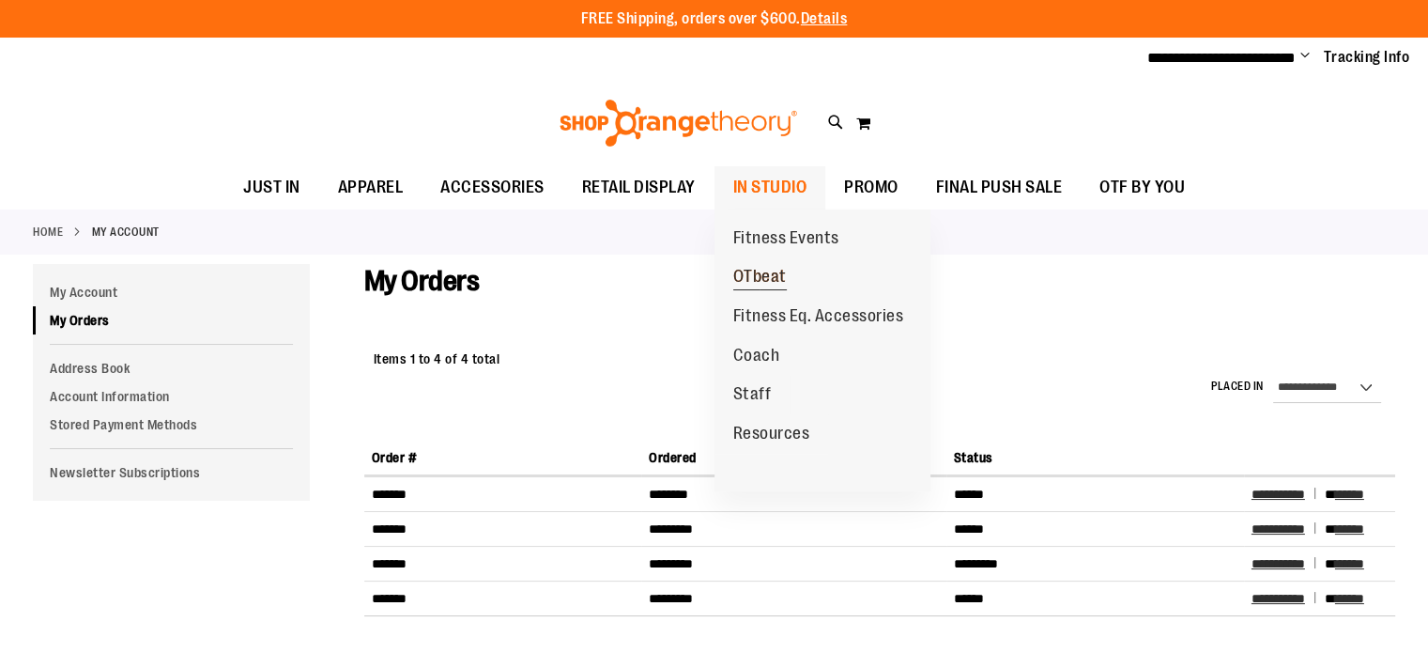
click at [773, 273] on span "OTbeat" at bounding box center [760, 278] width 54 height 23
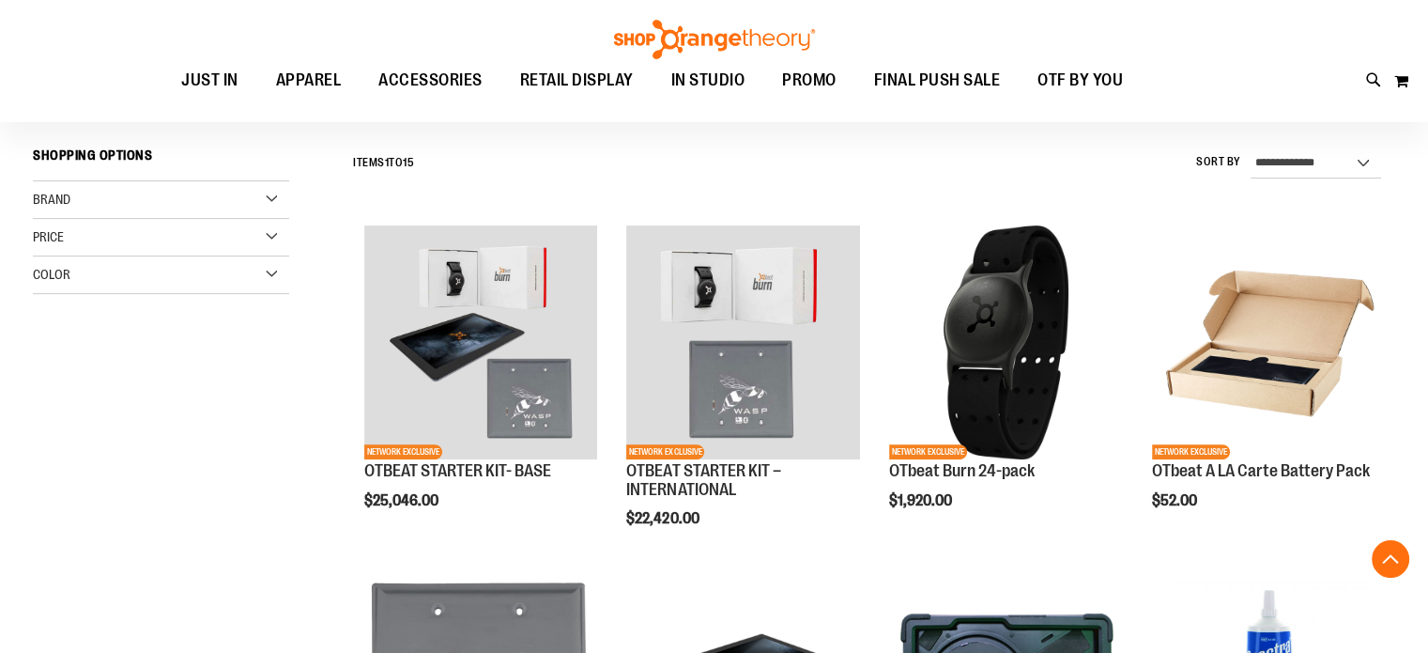
scroll to position [479, 0]
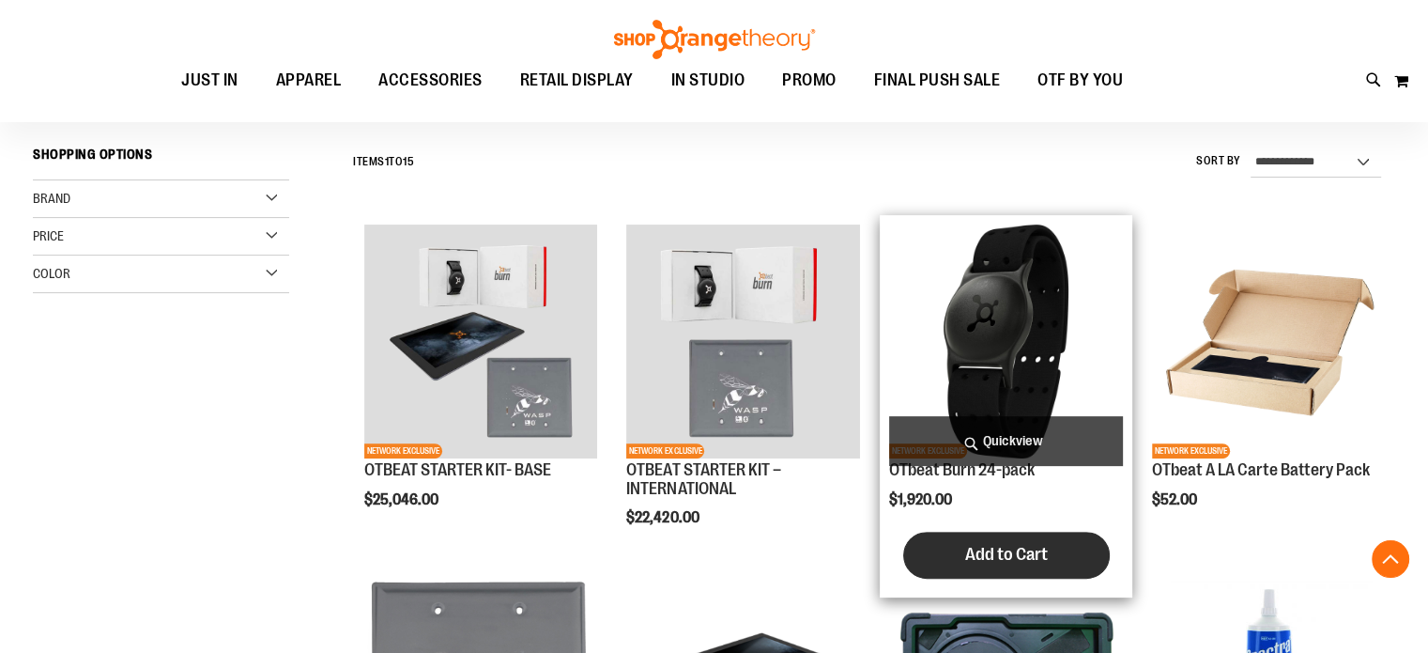
click at [1016, 568] on button "Add to Cart" at bounding box center [1006, 554] width 207 height 47
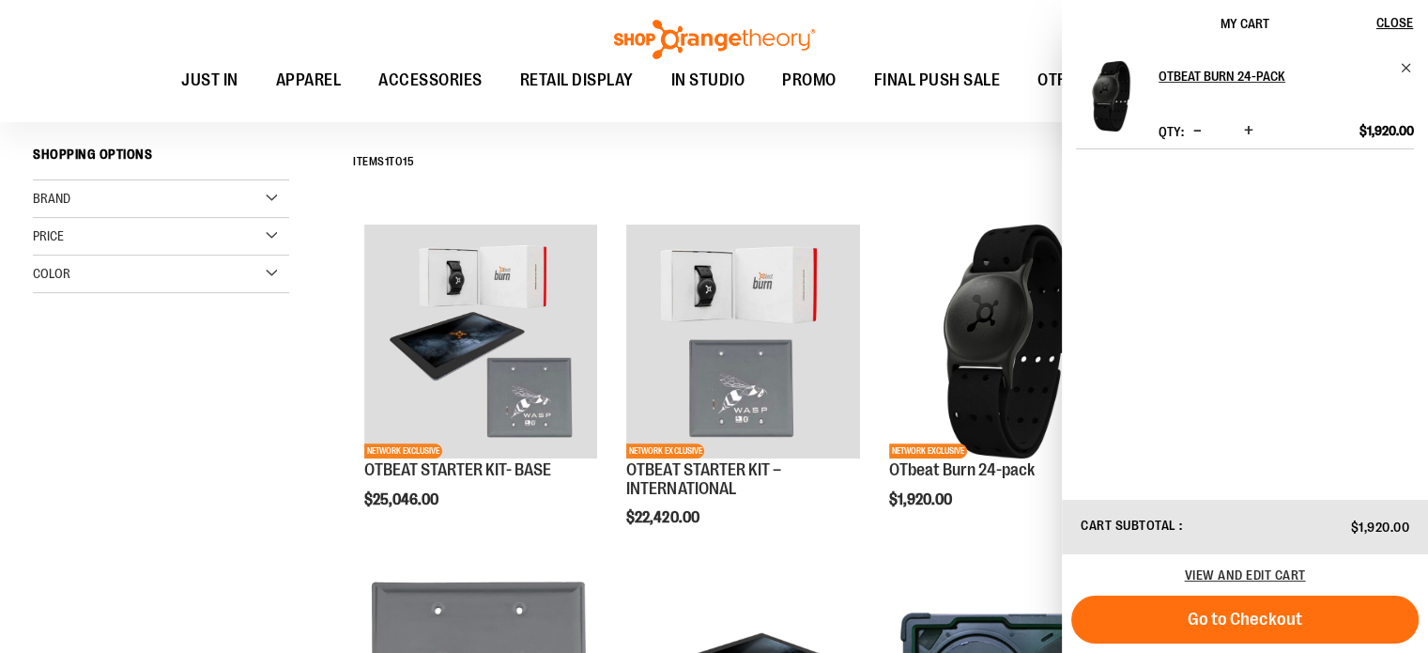
click at [980, 24] on div "Toggle Nav Search Popular Suggestions Advanced Search" at bounding box center [714, 61] width 1428 height 122
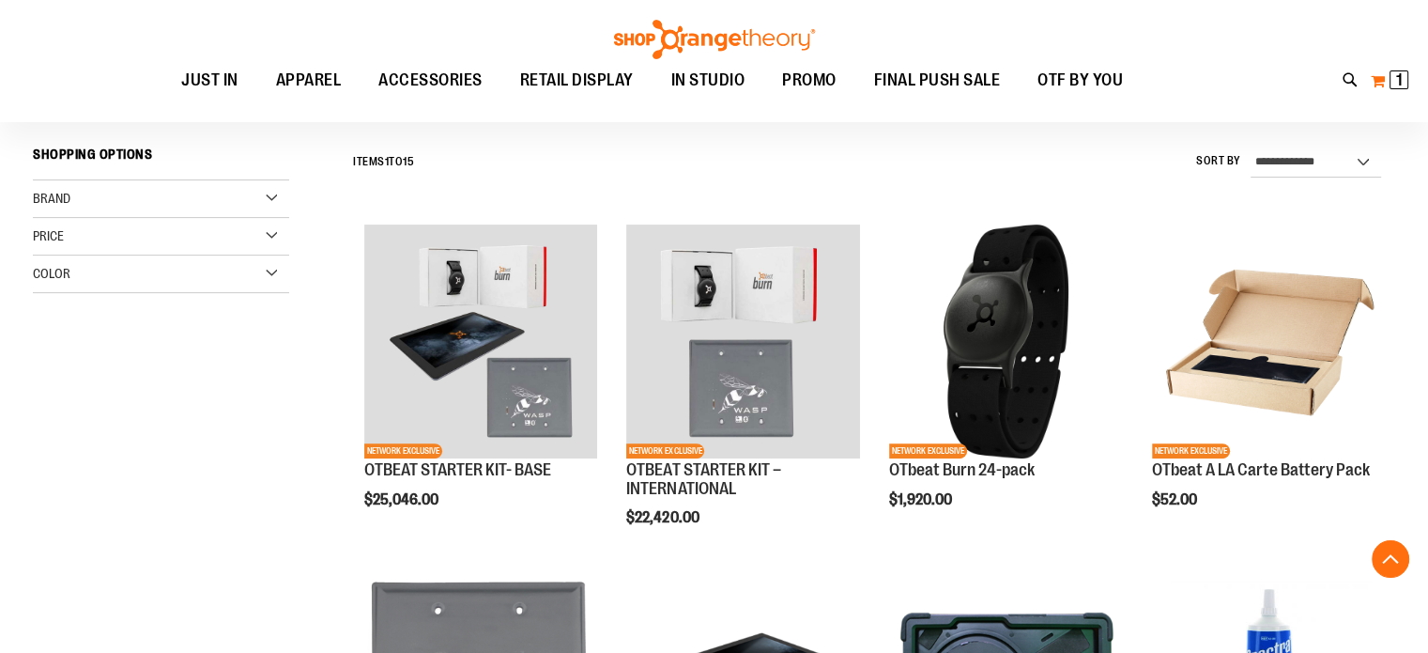
click at [1404, 82] on span "1 1 items" at bounding box center [1399, 79] width 19 height 19
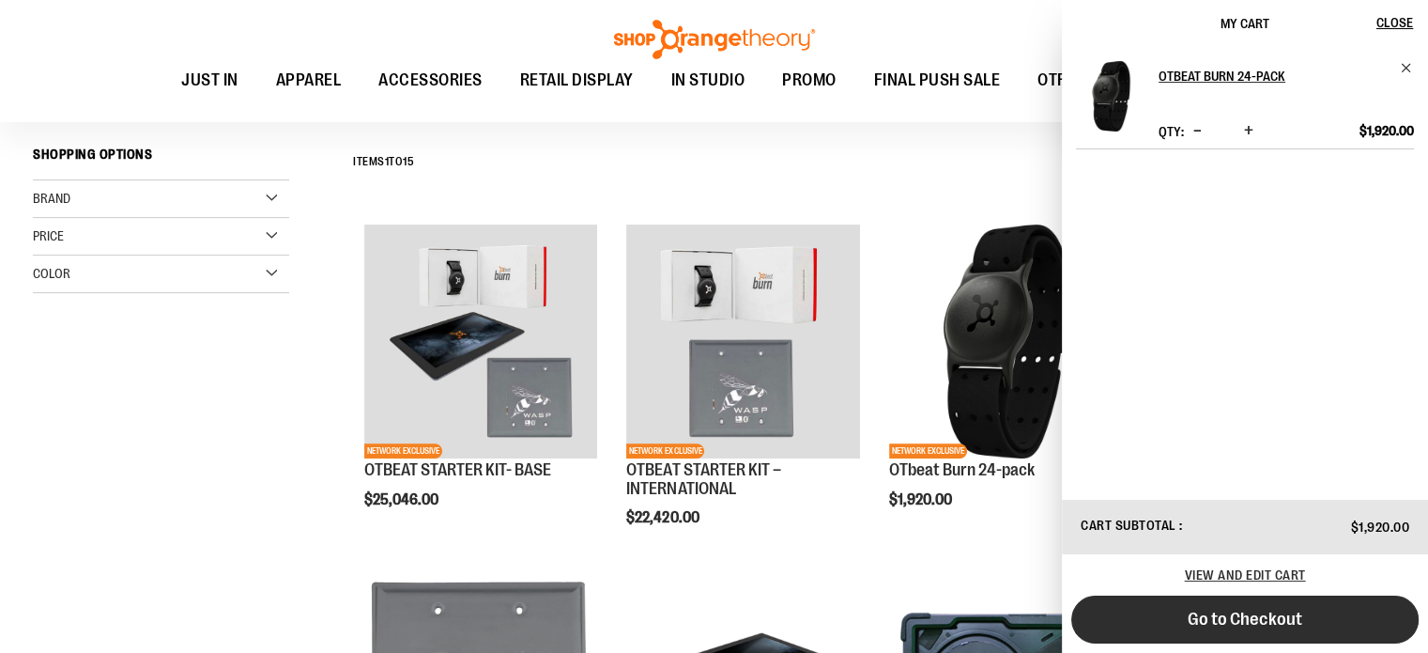
click at [1272, 604] on button "Go to Checkout" at bounding box center [1244, 619] width 347 height 48
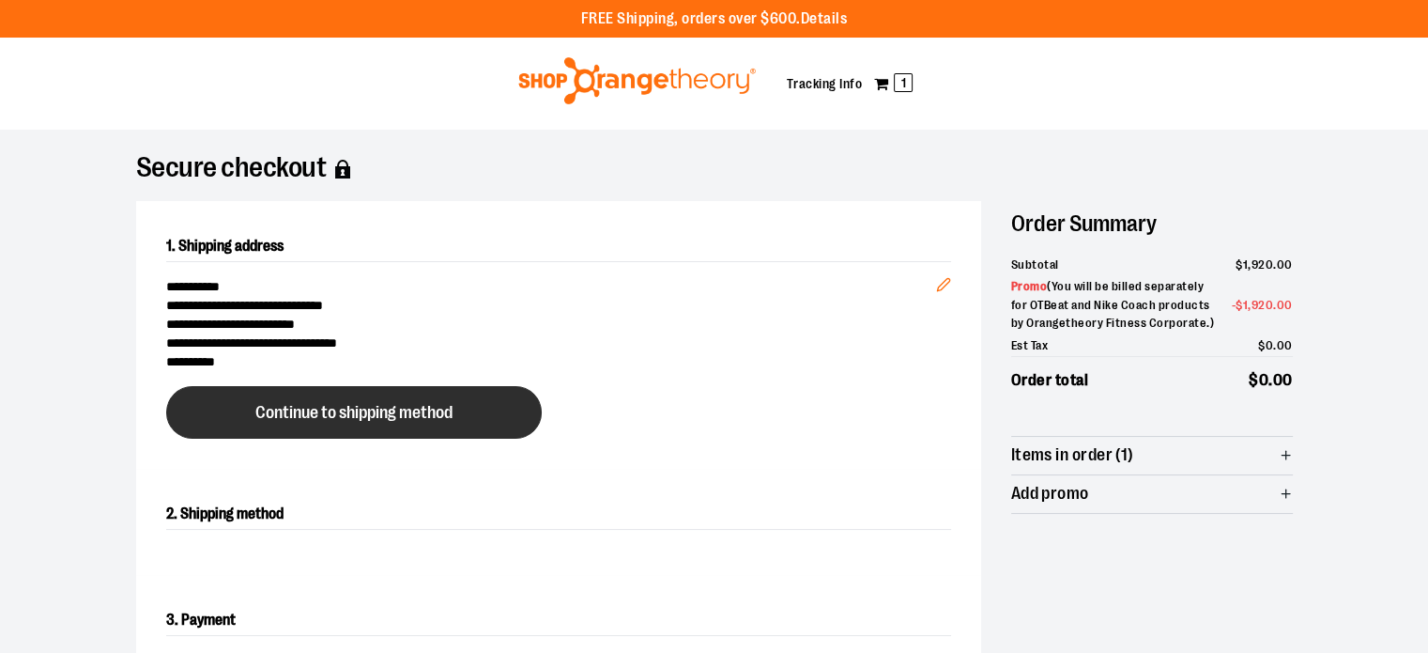
click at [397, 420] on span "Continue to shipping method" at bounding box center [353, 413] width 197 height 18
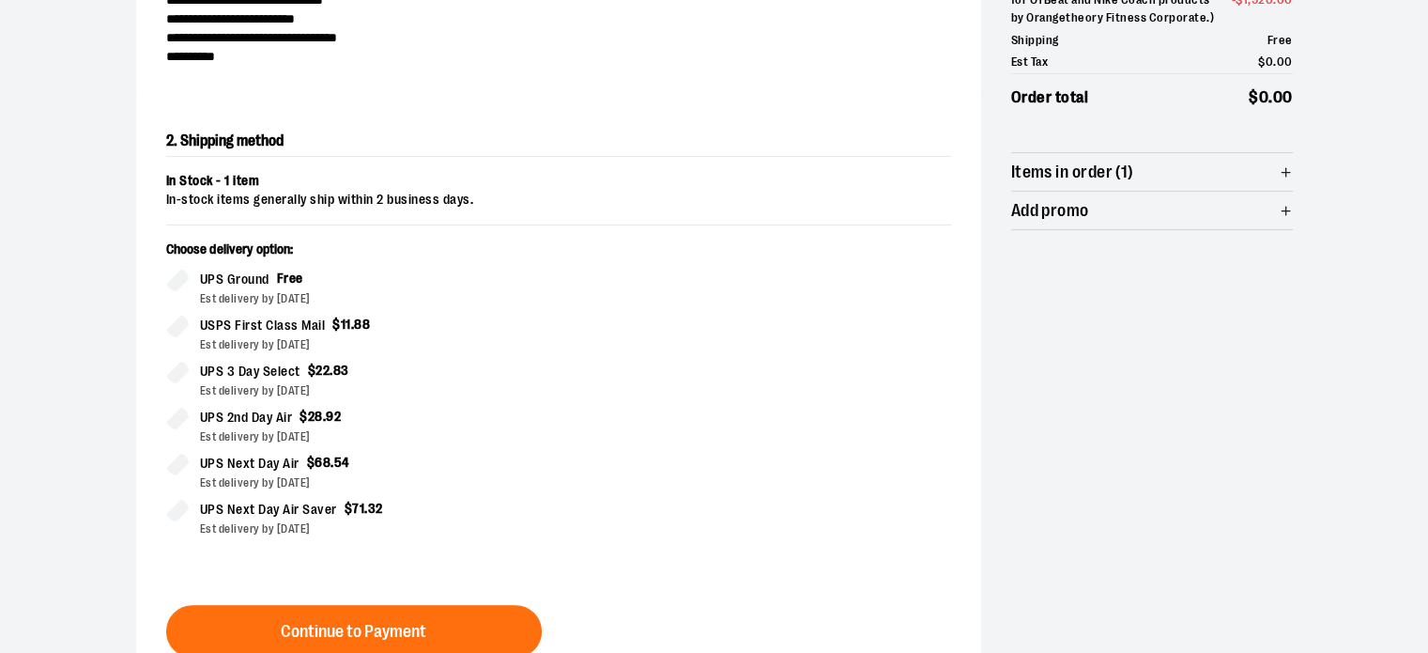
scroll to position [320, 0]
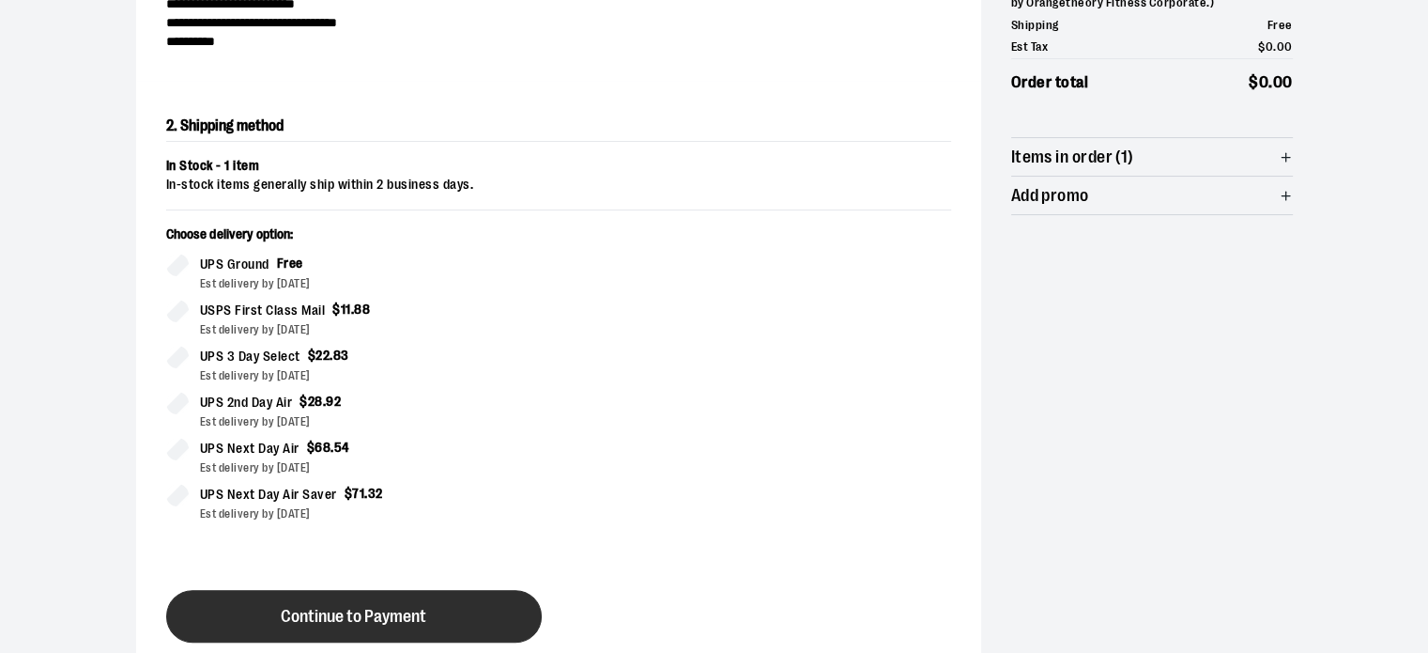
click at [297, 607] on span "Continue to Payment" at bounding box center [354, 616] width 146 height 18
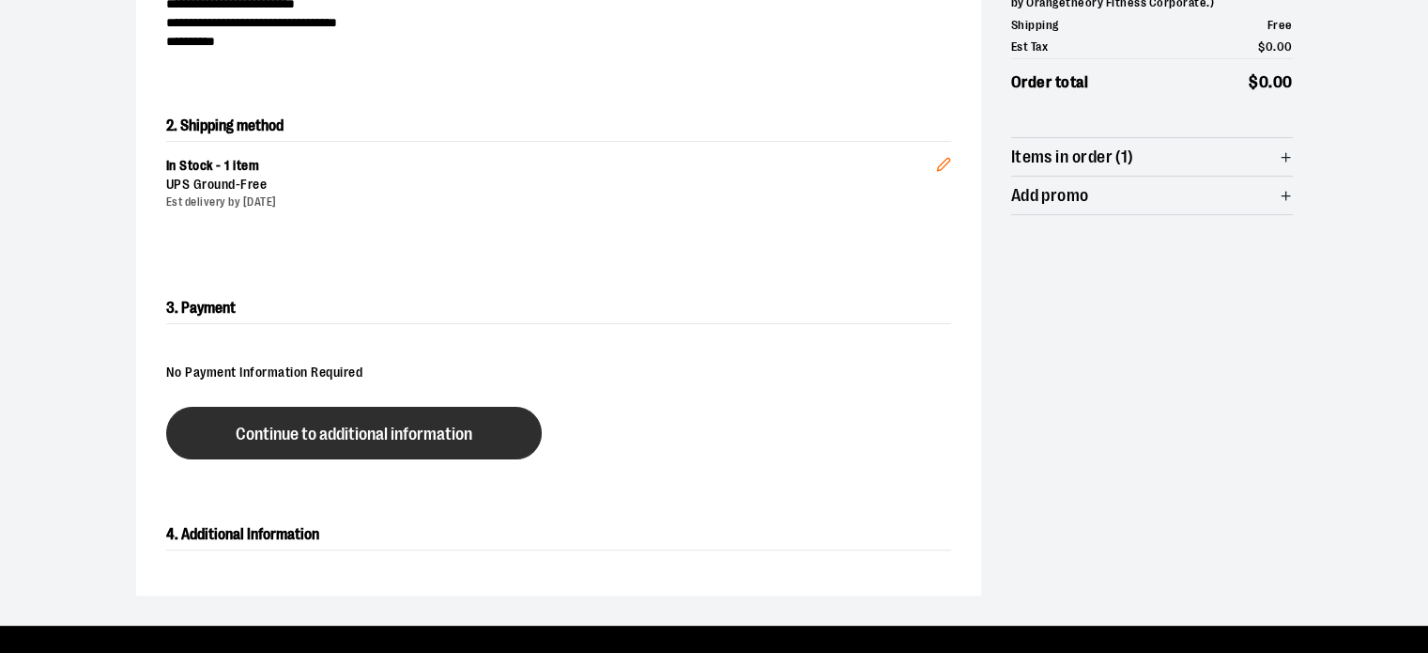
click at [446, 434] on span "Continue to additional information" at bounding box center [354, 434] width 237 height 18
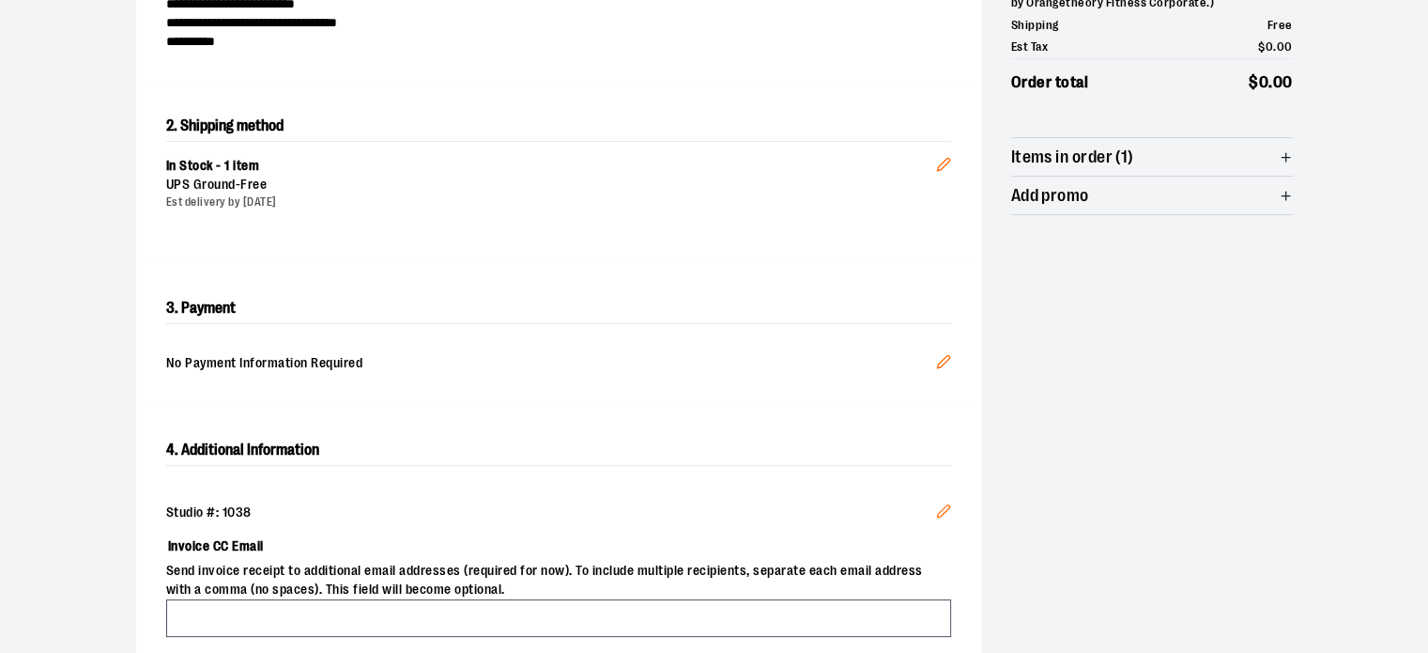
scroll to position [499, 0]
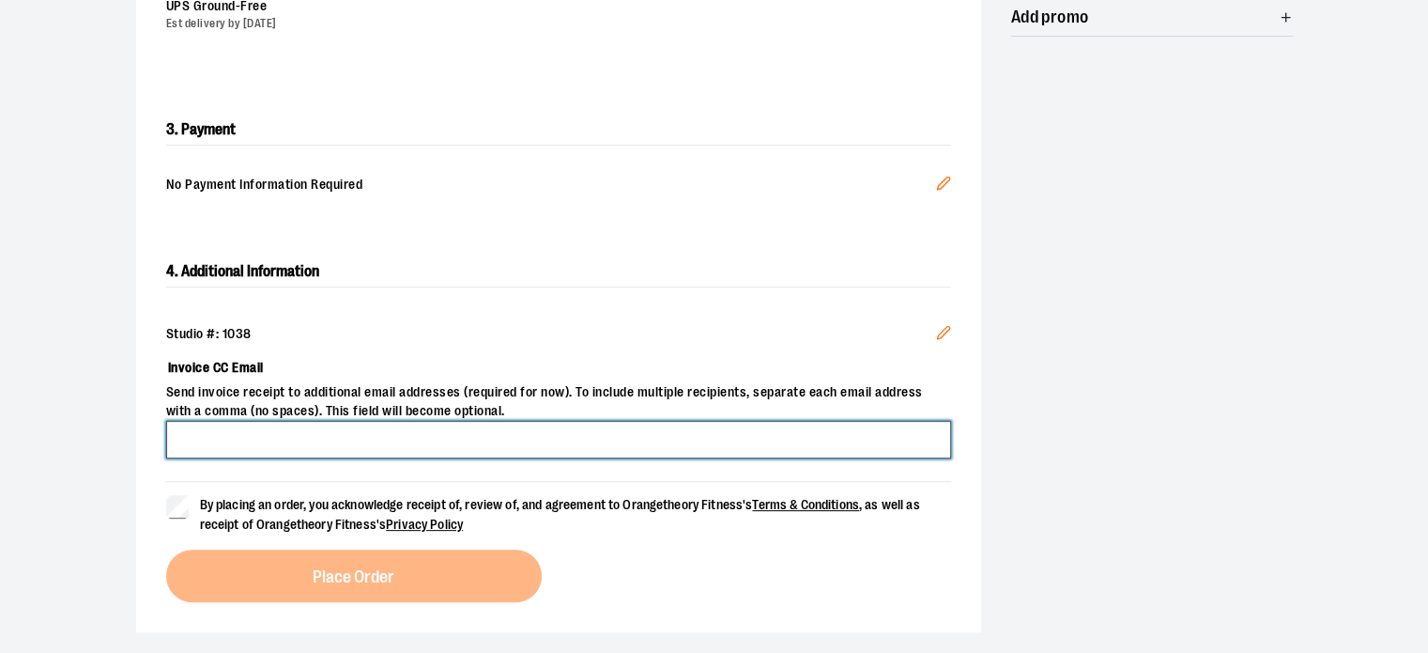
click at [544, 432] on input "Invoice CC Email" at bounding box center [558, 440] width 785 height 38
type input "**********"
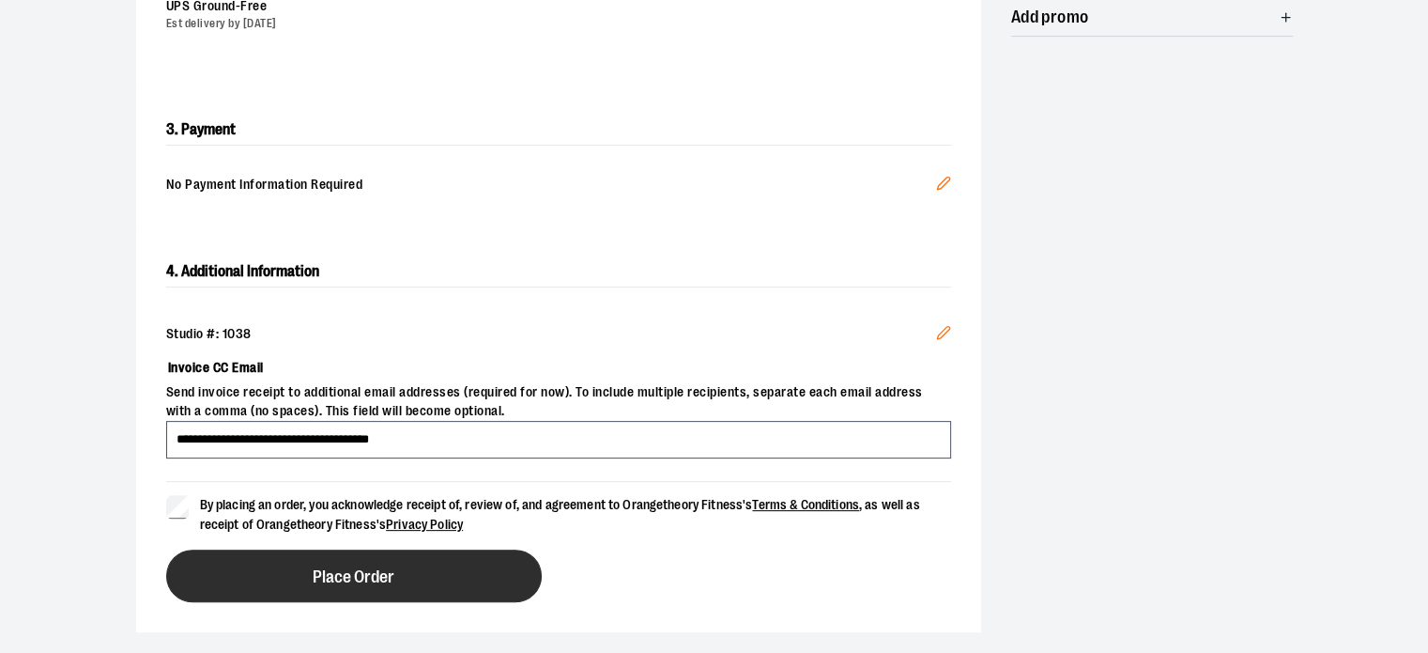
click at [314, 563] on button "Place Order" at bounding box center [354, 575] width 376 height 53
